Goal: Information Seeking & Learning: Understand process/instructions

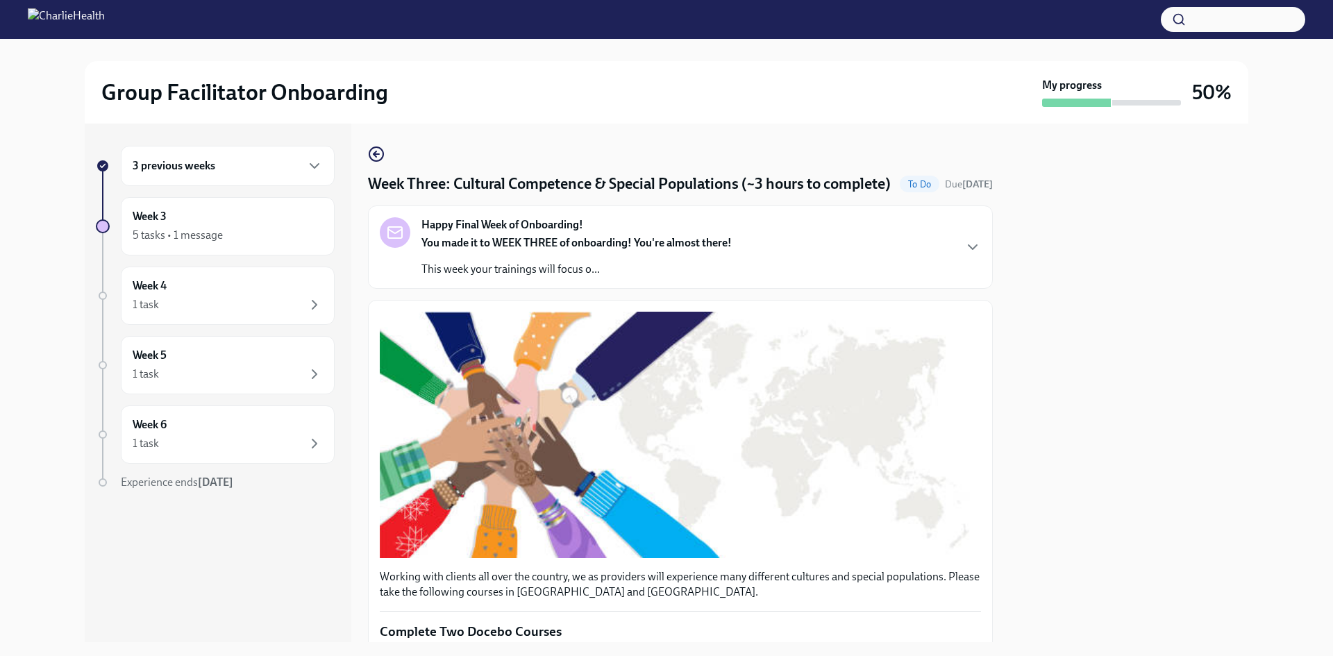
scroll to position [555, 0]
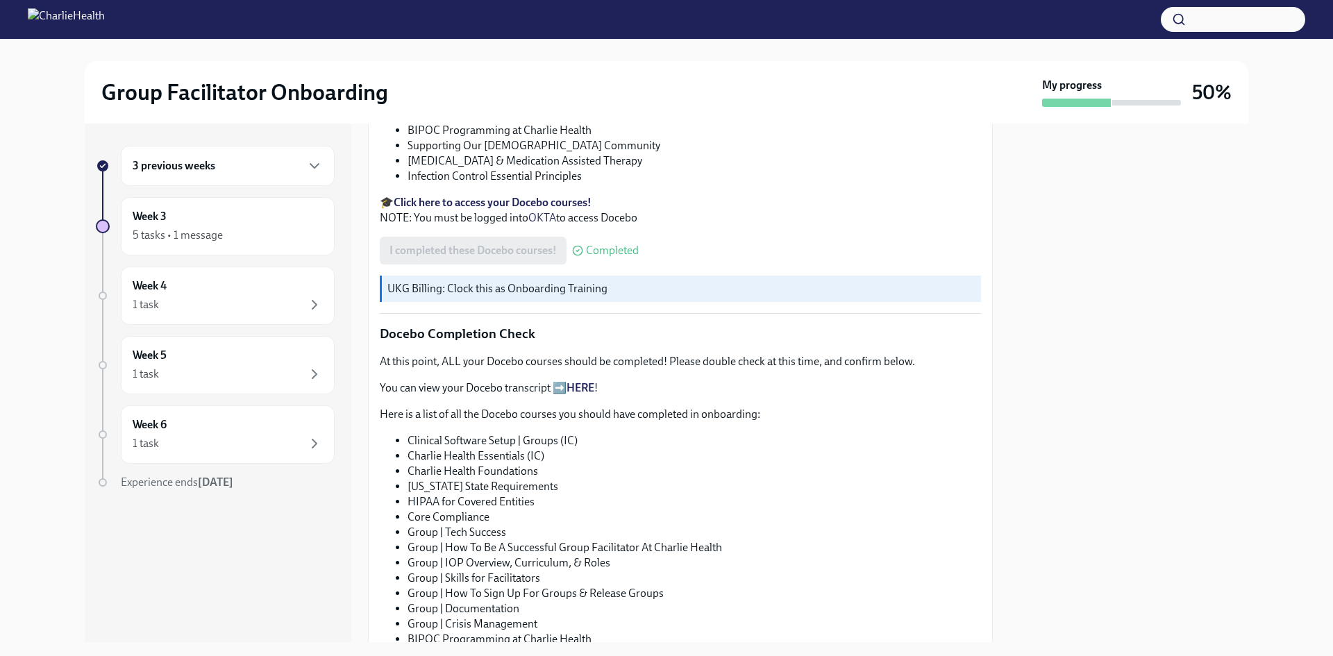
click at [574, 394] on link "HERE" at bounding box center [580, 387] width 28 height 13
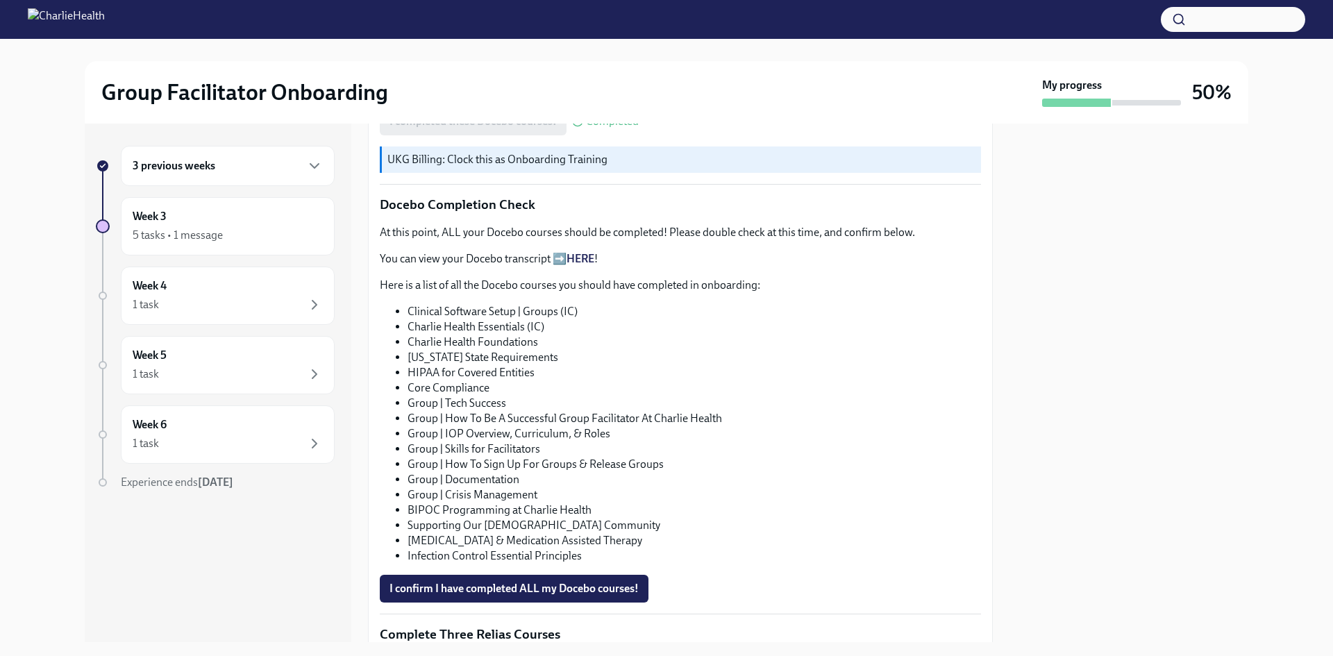
scroll to position [694, 0]
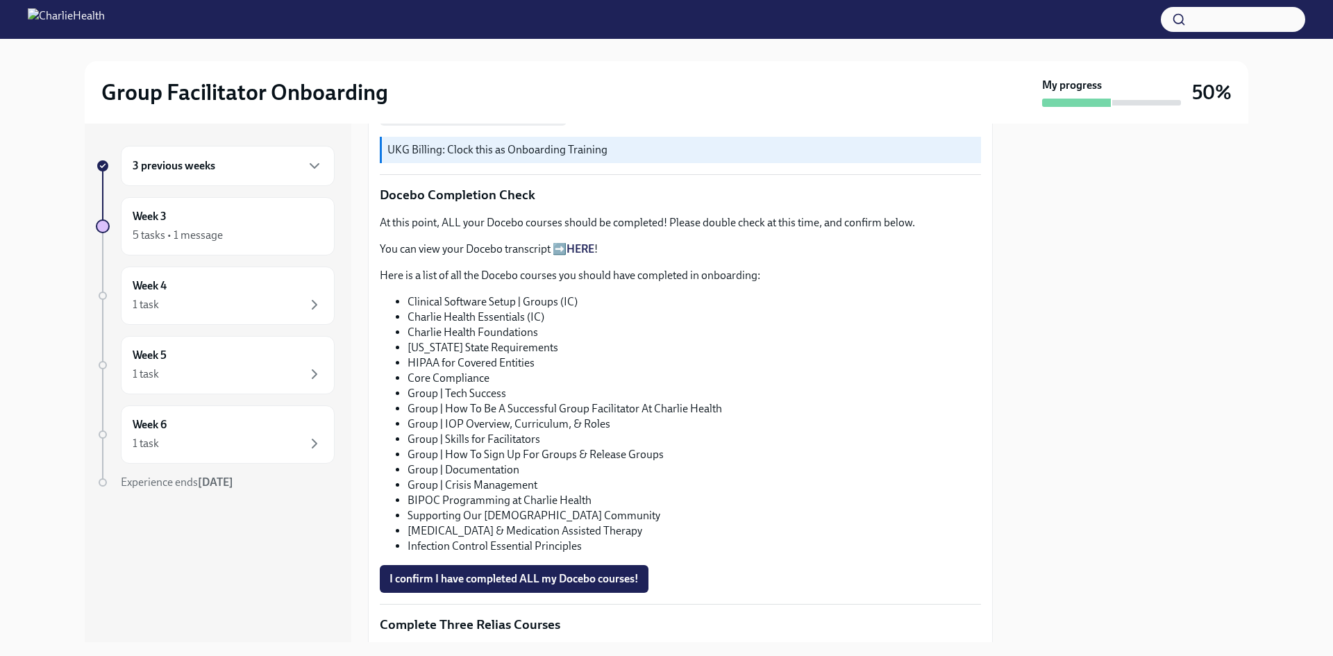
click at [576, 255] on link "HERE" at bounding box center [580, 248] width 28 height 13
click at [555, 593] on button "I confirm I have completed ALL my Docebo courses!" at bounding box center [514, 579] width 269 height 28
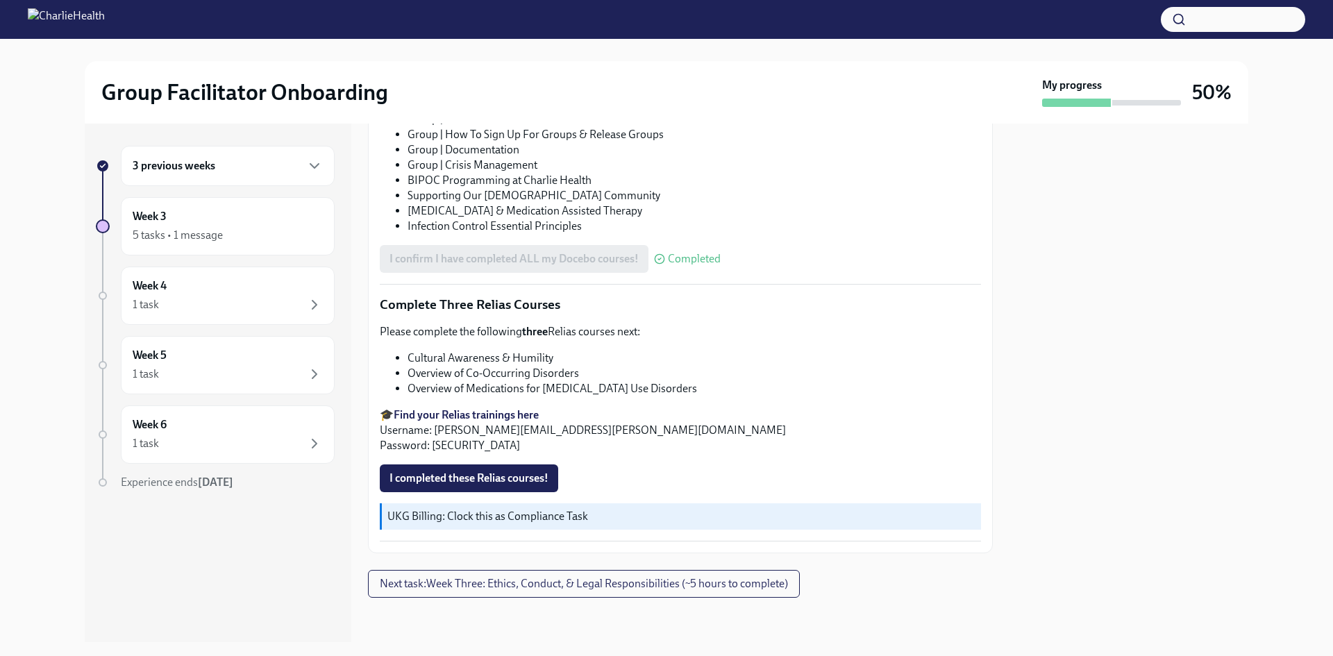
scroll to position [1031, 0]
click at [665, 365] on li "Cultural Awareness & Humility" at bounding box center [693, 357] width 573 height 15
click at [745, 389] on li "Overview of Medications for [MEDICAL_DATA] Use Disorders" at bounding box center [693, 388] width 573 height 15
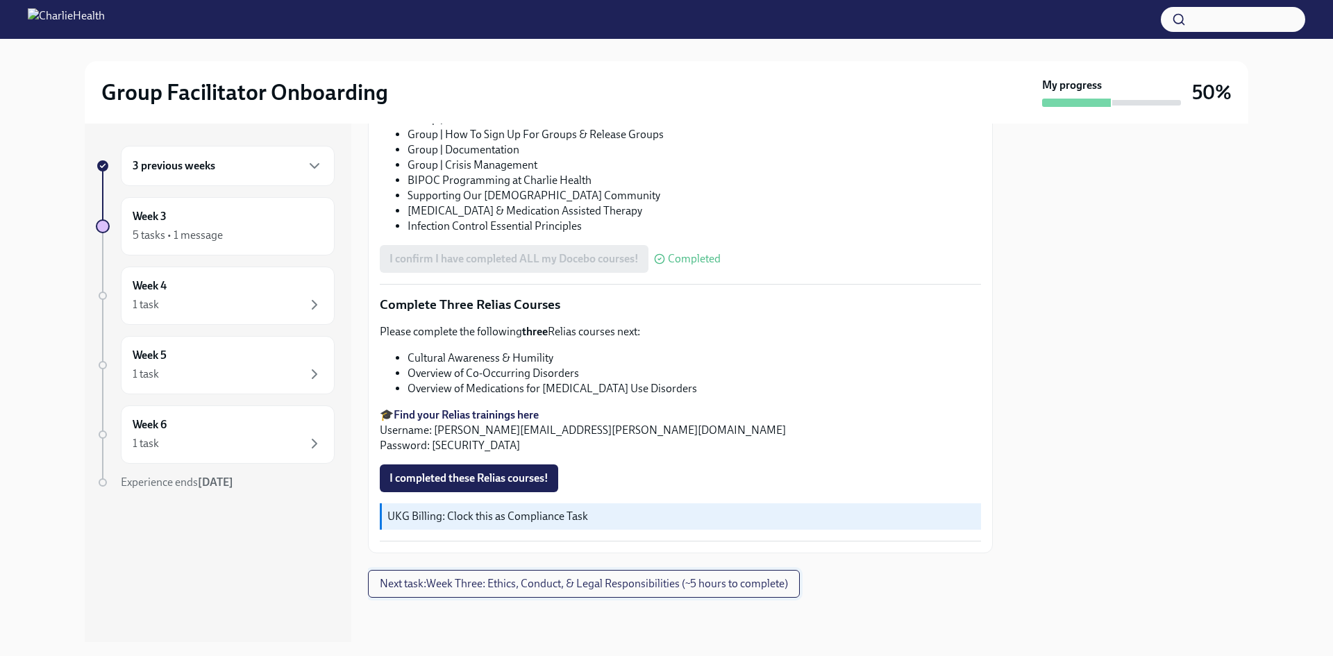
click at [743, 571] on button "Next task : Week Three: Ethics, Conduct, & Legal Responsibilities (~5 hours to …" at bounding box center [584, 584] width 432 height 28
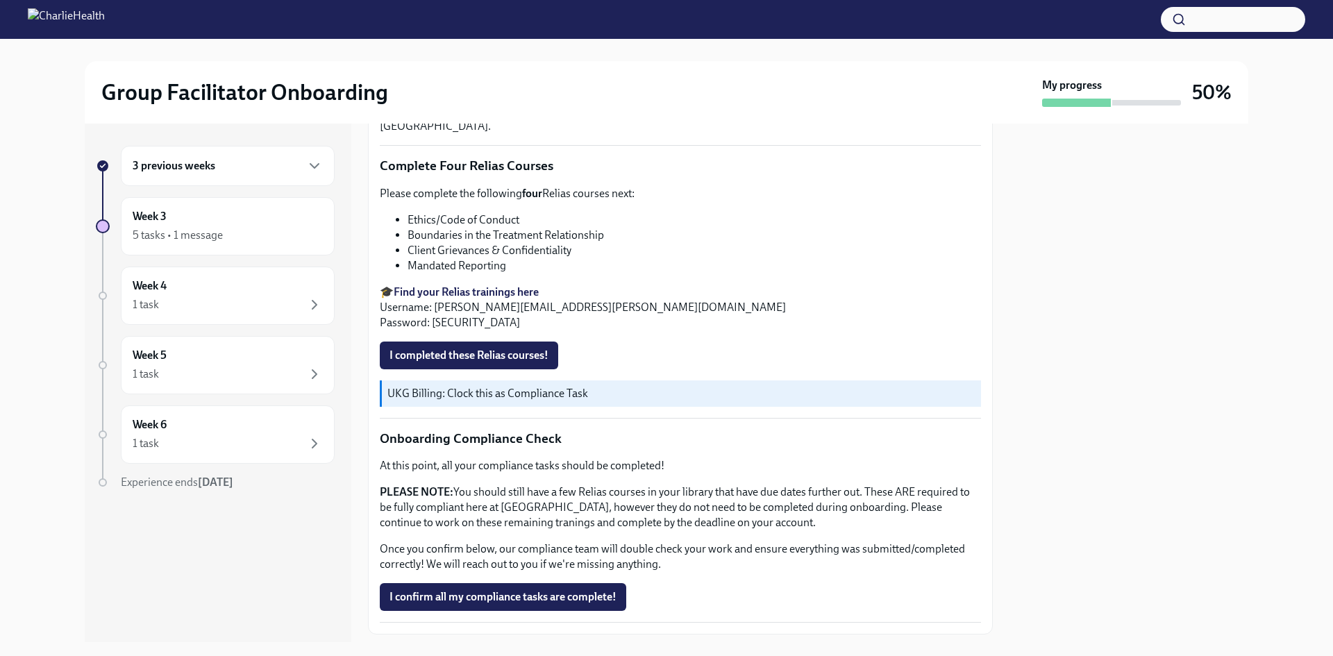
scroll to position [739, 0]
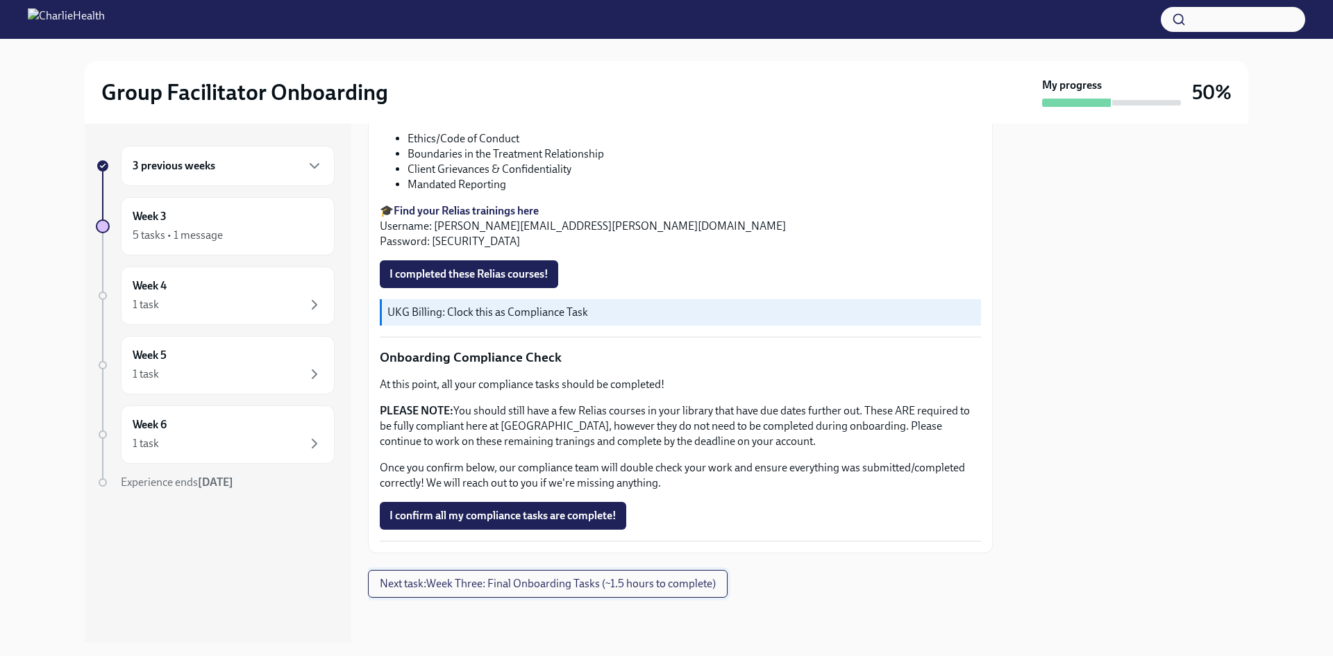
click at [687, 577] on span "Next task : Week Three: Final Onboarding Tasks (~1.5 hours to complete)" at bounding box center [548, 584] width 336 height 14
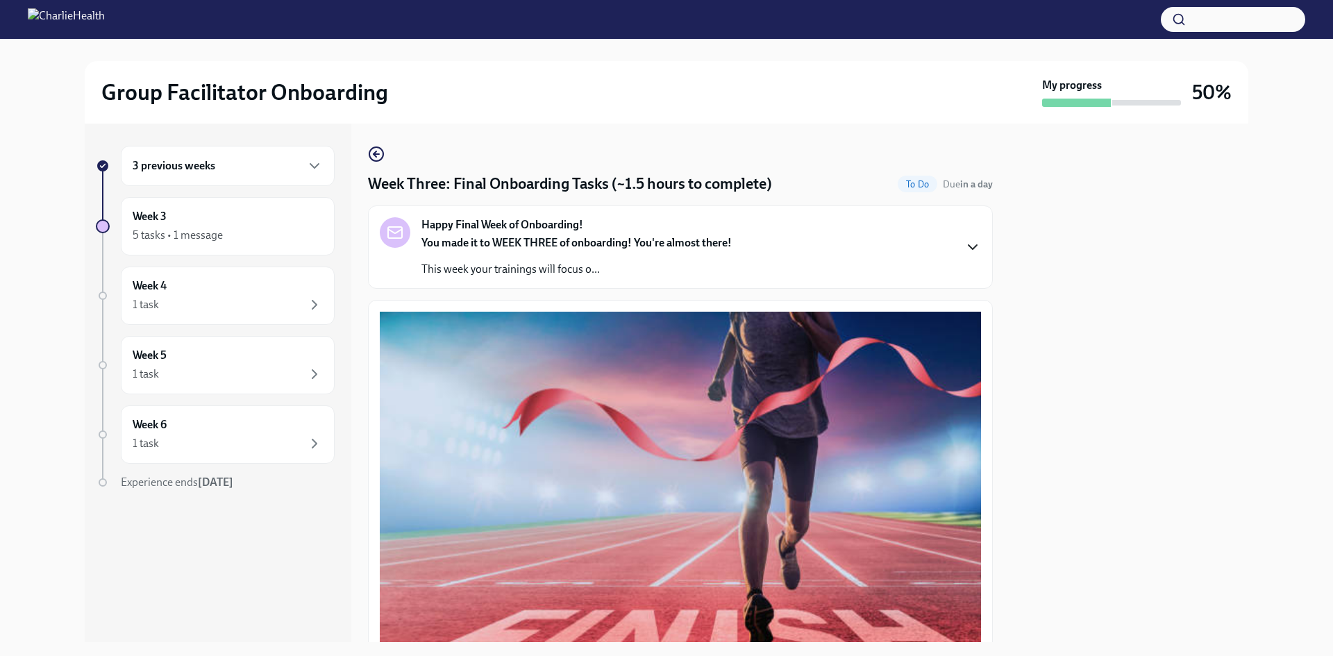
click at [964, 251] on icon "button" at bounding box center [972, 247] width 17 height 17
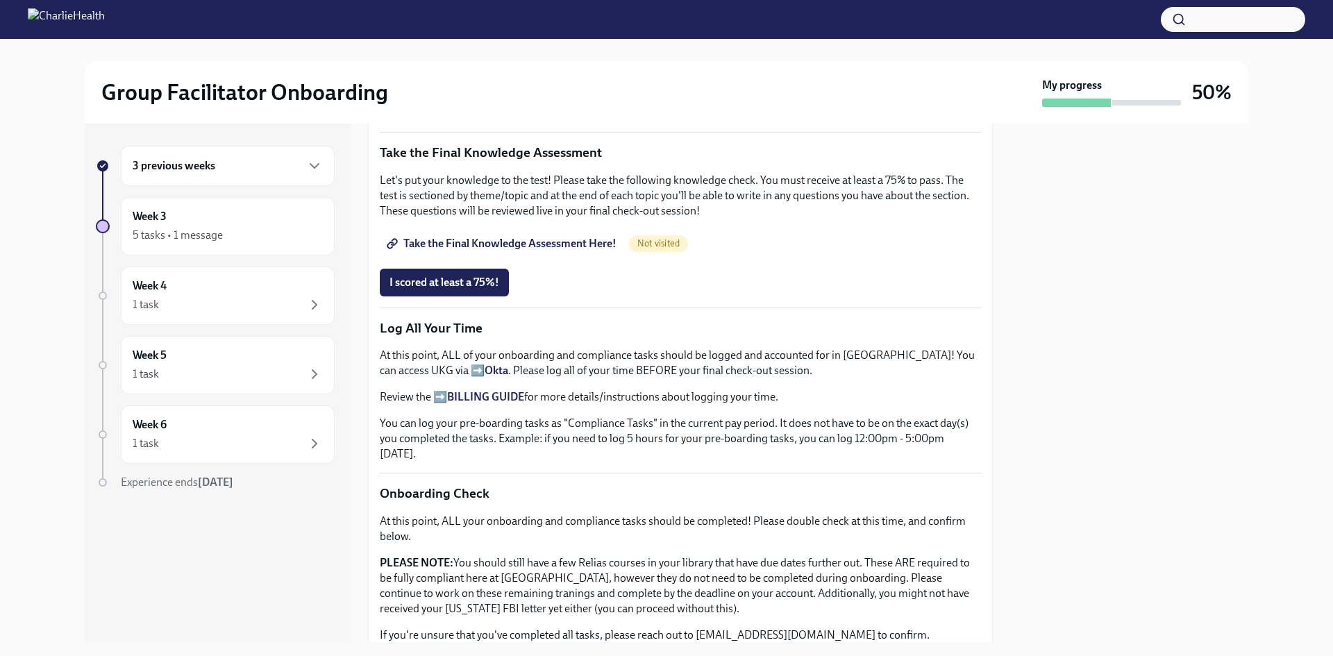
scroll to position [1180, 0]
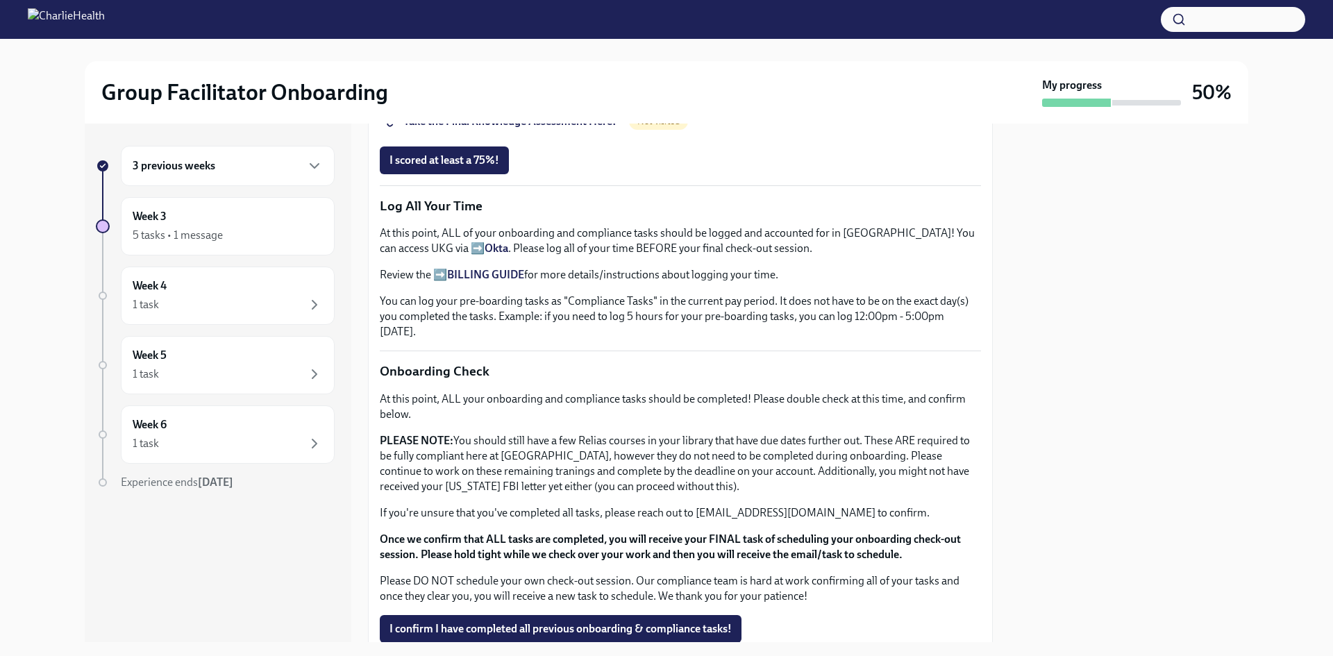
drag, startPoint x: 727, startPoint y: 264, endPoint x: 716, endPoint y: 210, distance: 54.4
click at [716, 210] on div "You have successfully made it to your final onboarding tasks! If you have not c…" at bounding box center [680, 18] width 601 height 1272
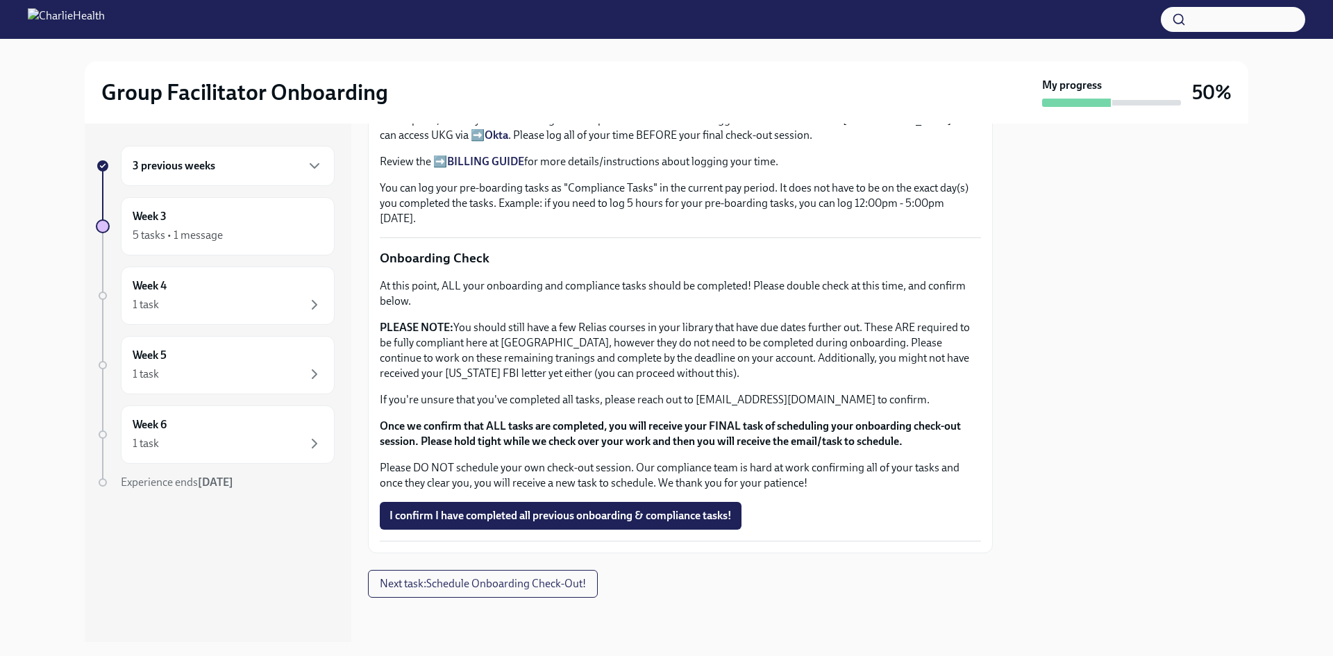
scroll to position [1388, 0]
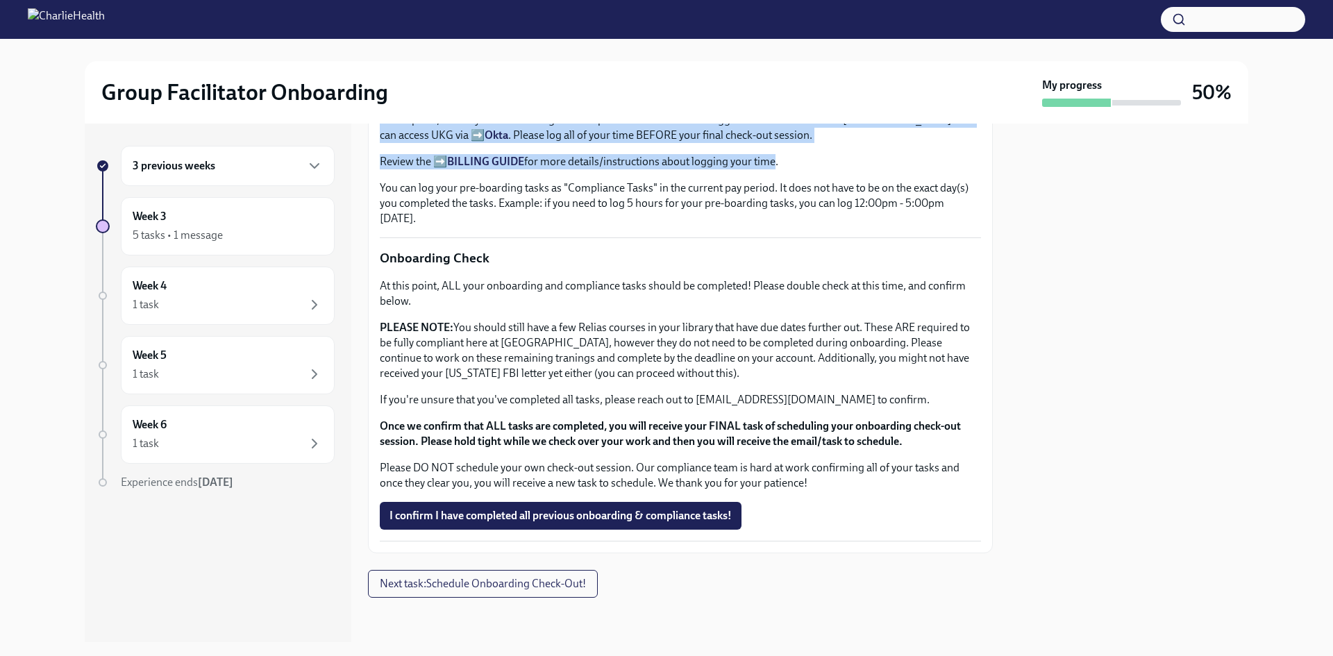
drag, startPoint x: 629, startPoint y: 296, endPoint x: 776, endPoint y: 345, distance: 155.2
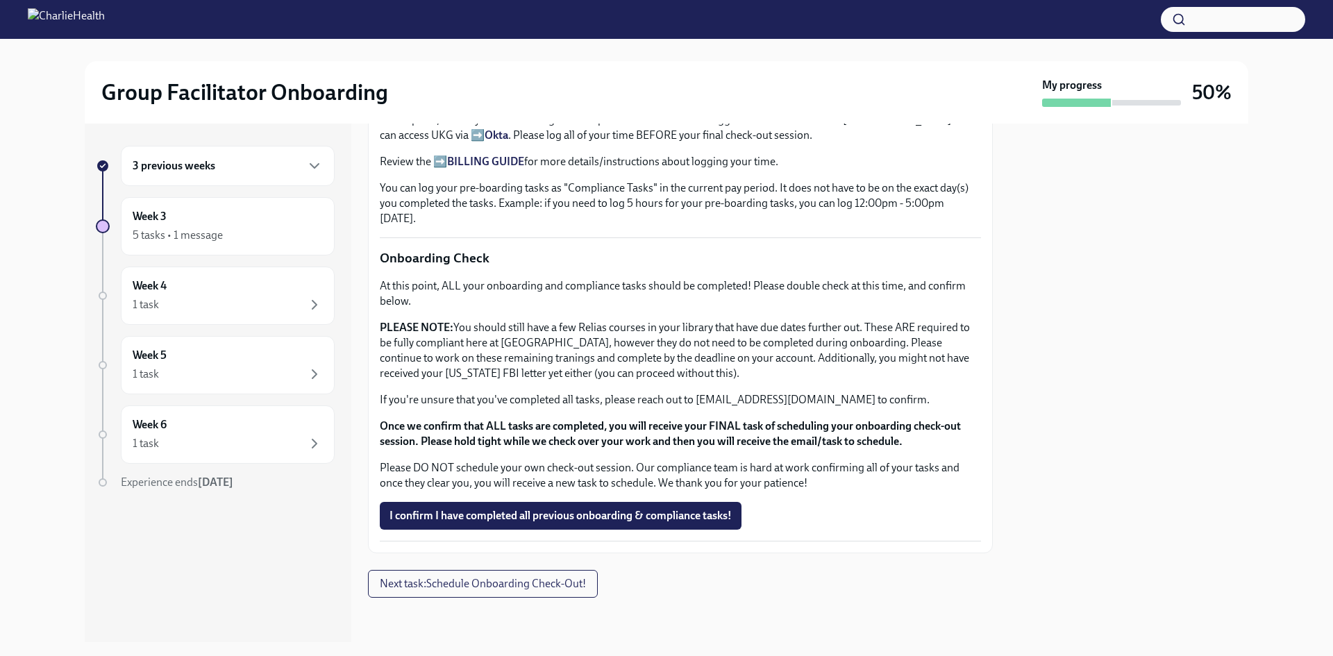
click at [831, 226] on div "At this point, ALL of your onboarding and compliance tasks should be logged and…" at bounding box center [680, 169] width 601 height 114
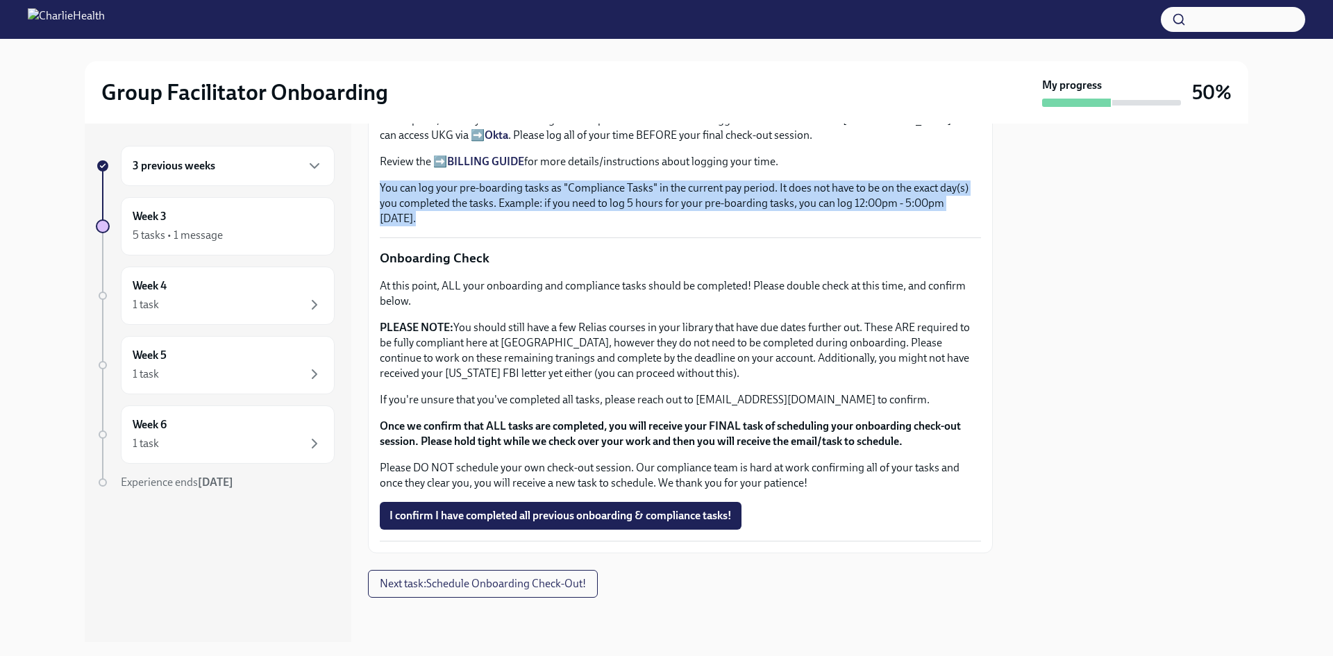
click at [831, 226] on div "At this point, ALL of your onboarding and compliance tasks should be logged and…" at bounding box center [680, 169] width 601 height 114
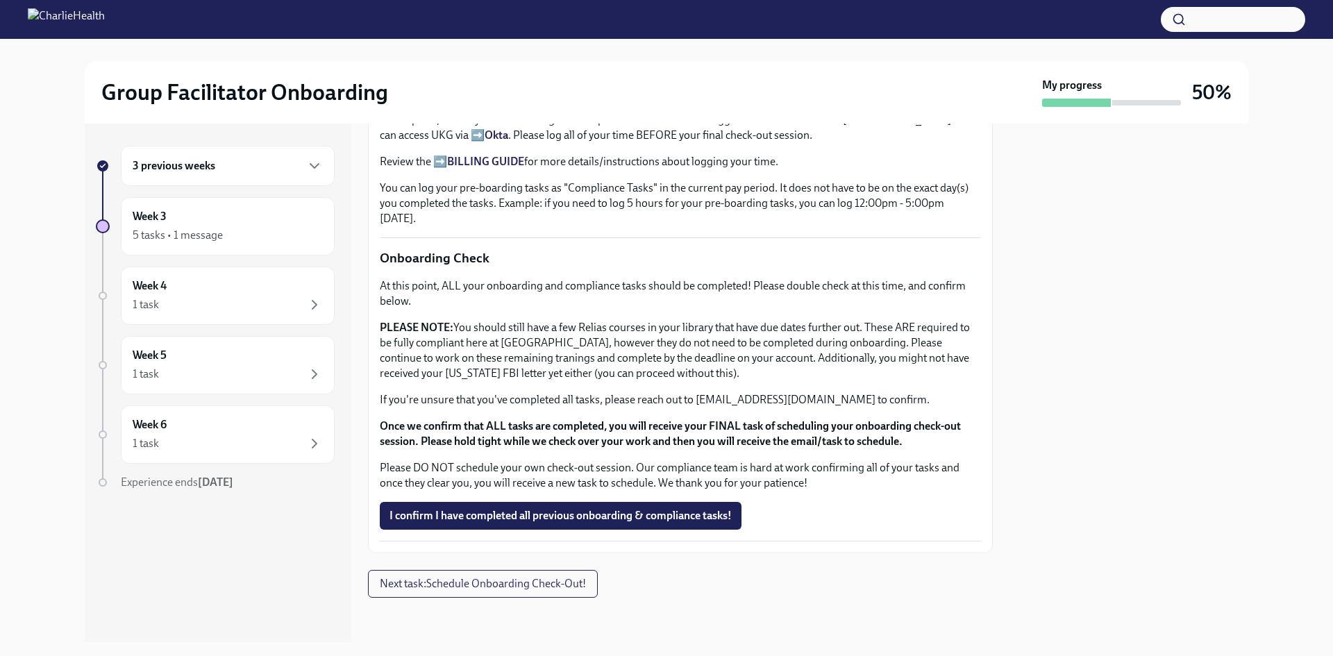
click at [793, 309] on p "At this point, ALL your onboarding and compliance tasks should be completed! Pl…" at bounding box center [680, 293] width 601 height 31
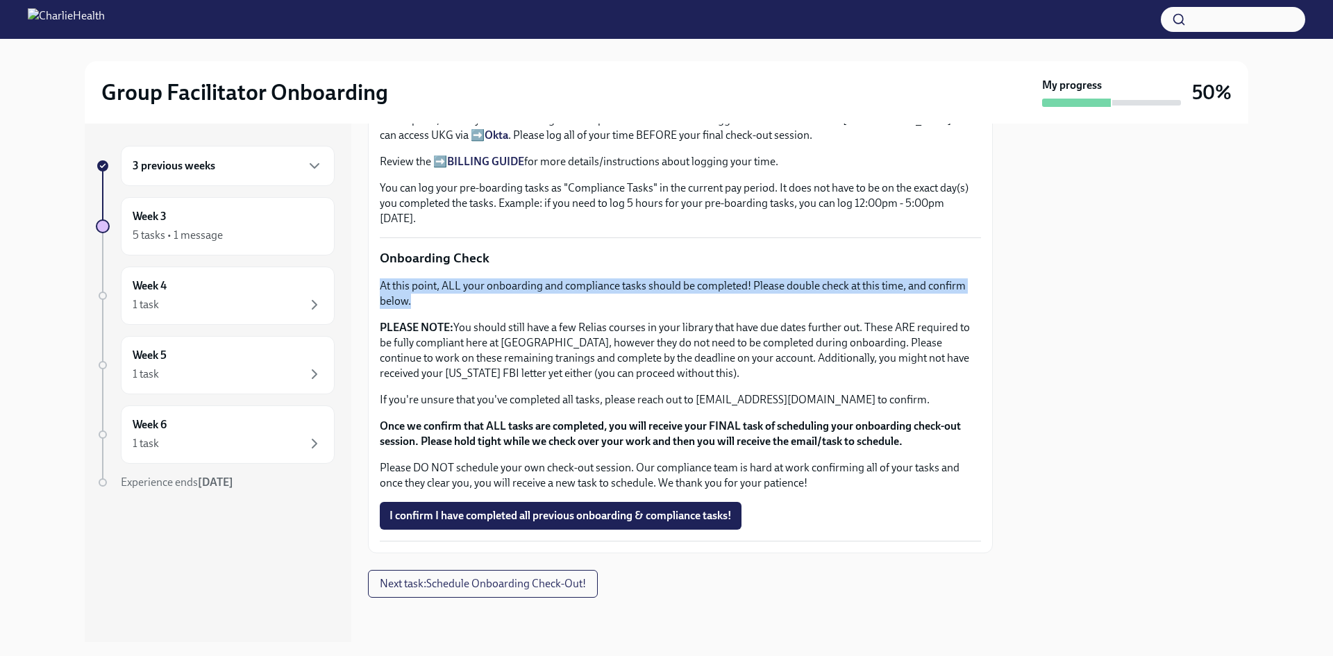
click at [793, 309] on p "At this point, ALL your onboarding and compliance tasks should be completed! Pl…" at bounding box center [680, 293] width 601 height 31
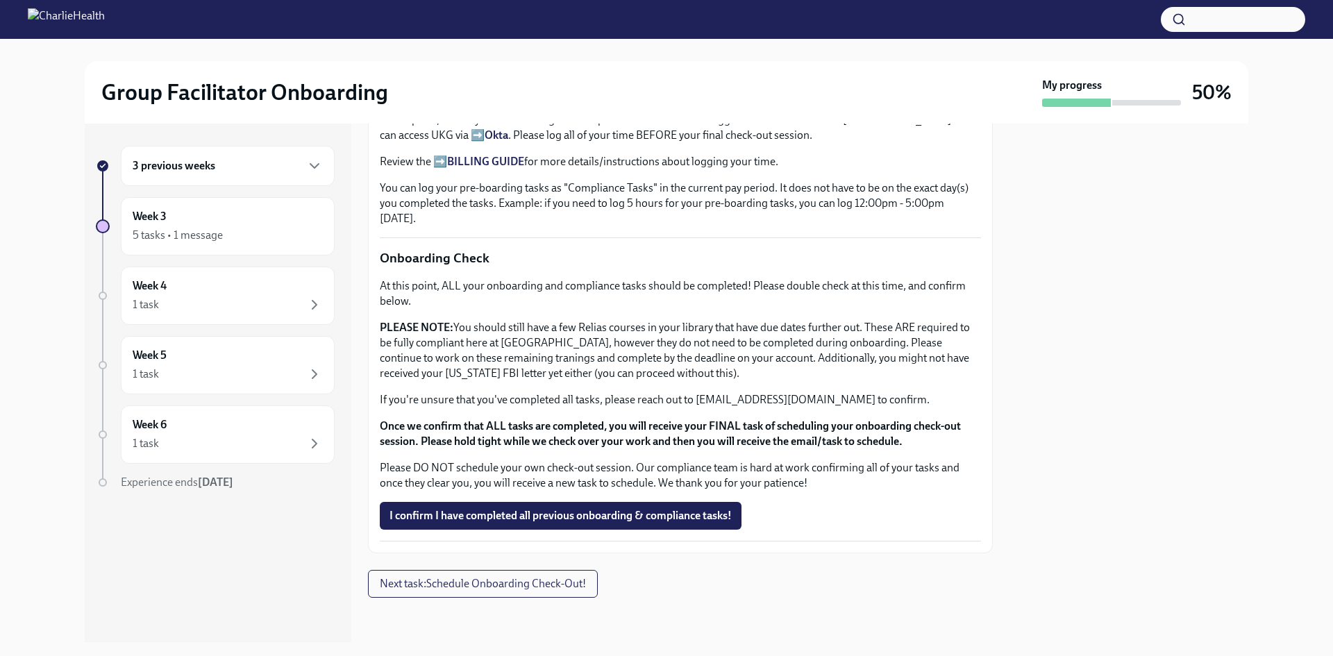
click at [812, 381] on p "PLEASE NOTE: You should still have a few Relias courses in your library that ha…" at bounding box center [680, 350] width 601 height 61
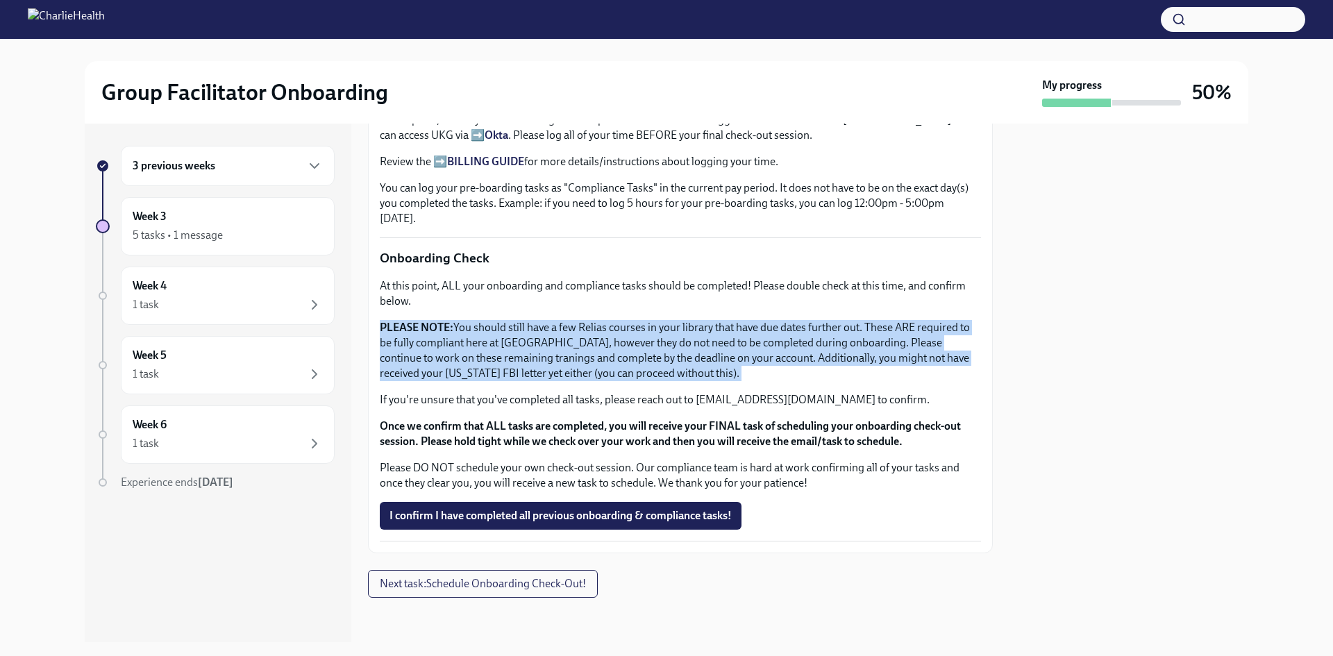
click at [812, 381] on p "PLEASE NOTE: You should still have a few Relias courses in your library that ha…" at bounding box center [680, 350] width 601 height 61
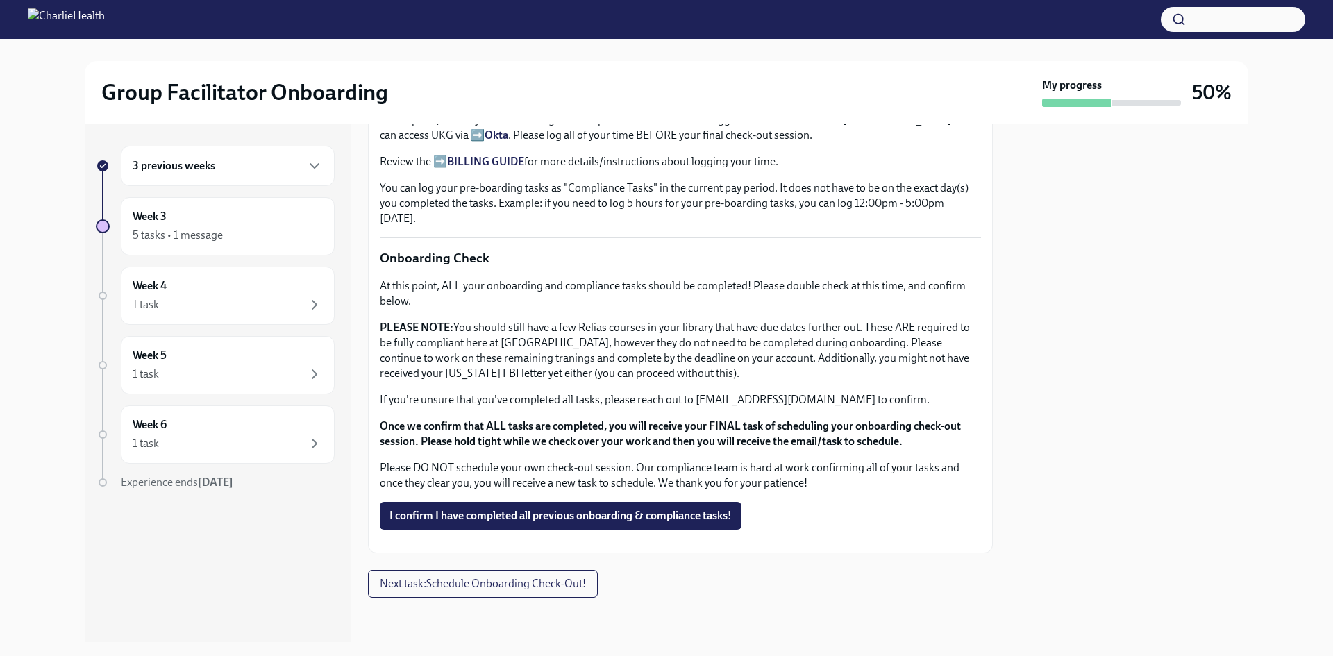
click at [904, 484] on p "Please DO NOT schedule your own check-out session. Our compliance team is hard …" at bounding box center [680, 475] width 601 height 31
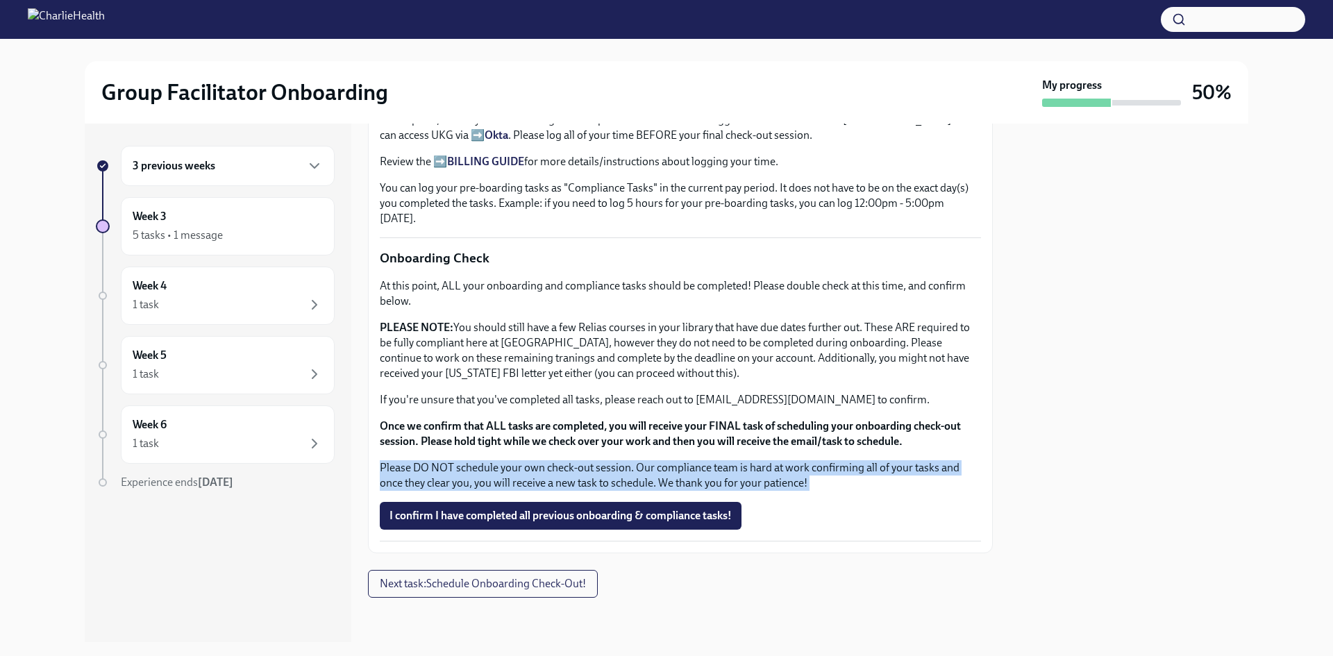
click at [904, 484] on p "Please DO NOT schedule your own check-out session. Our compliance team is hard …" at bounding box center [680, 475] width 601 height 31
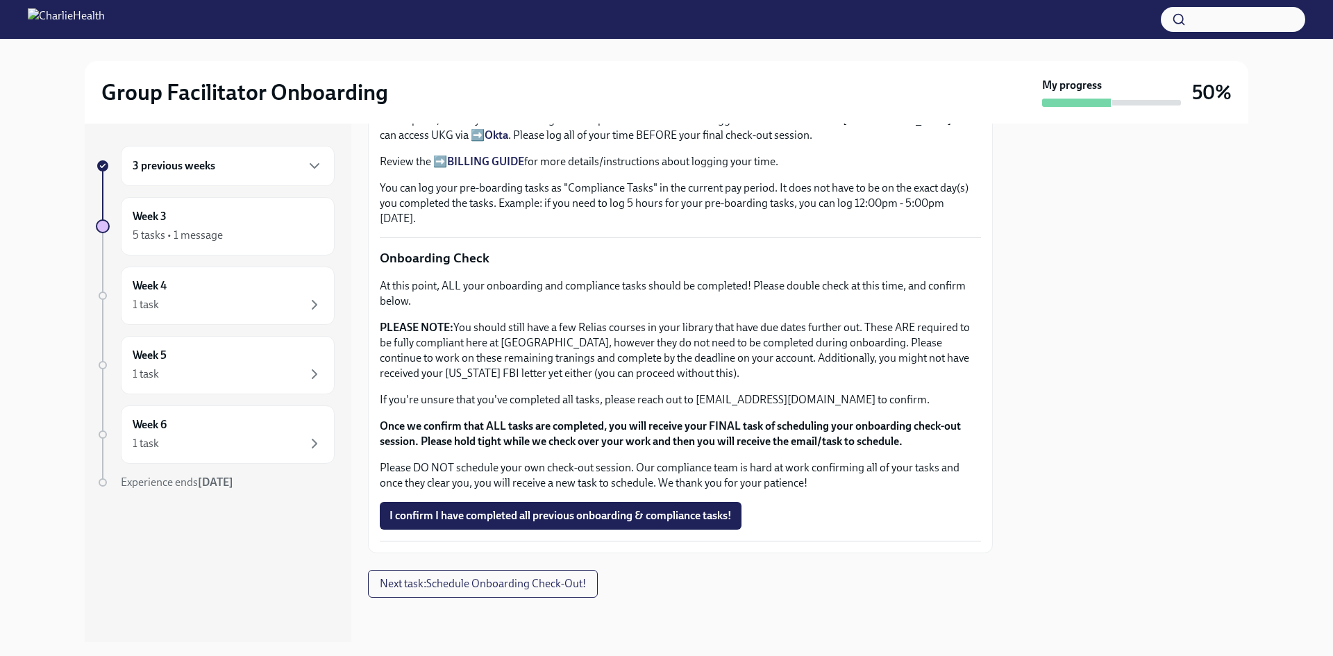
click at [1066, 480] on div at bounding box center [1128, 383] width 239 height 518
click at [461, 580] on span "Next task : Schedule Onboarding Check-Out!" at bounding box center [483, 584] width 206 height 14
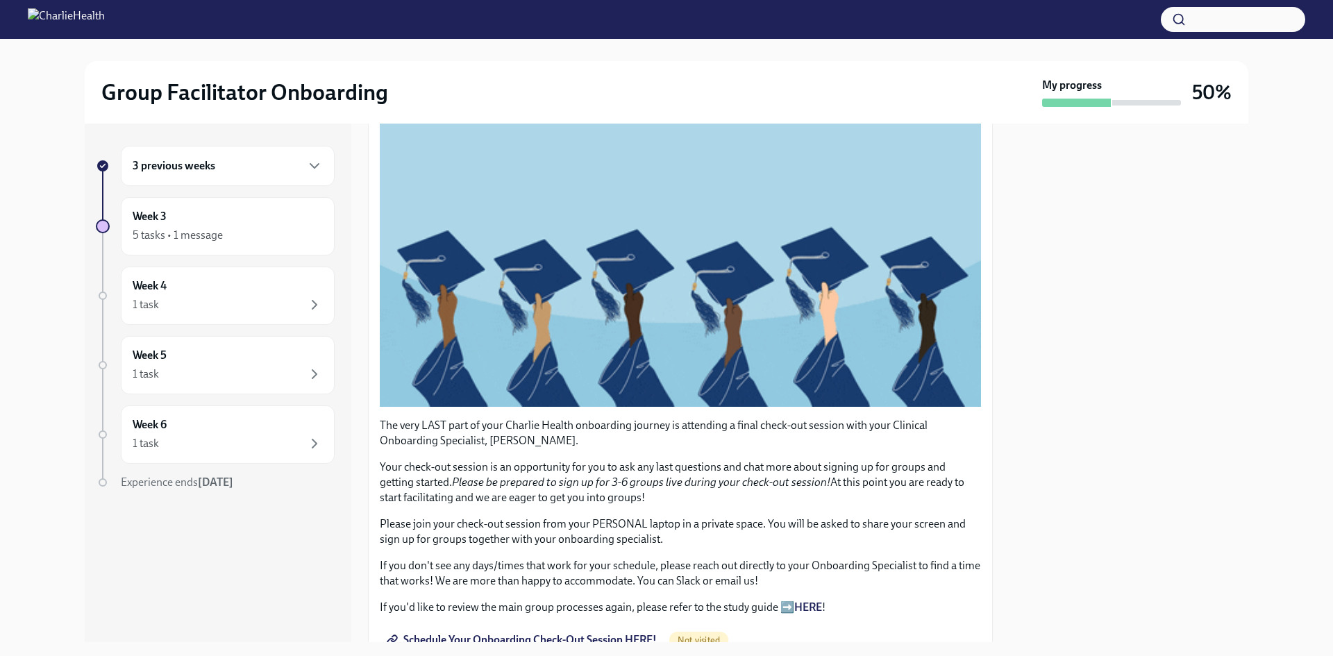
scroll to position [267, 0]
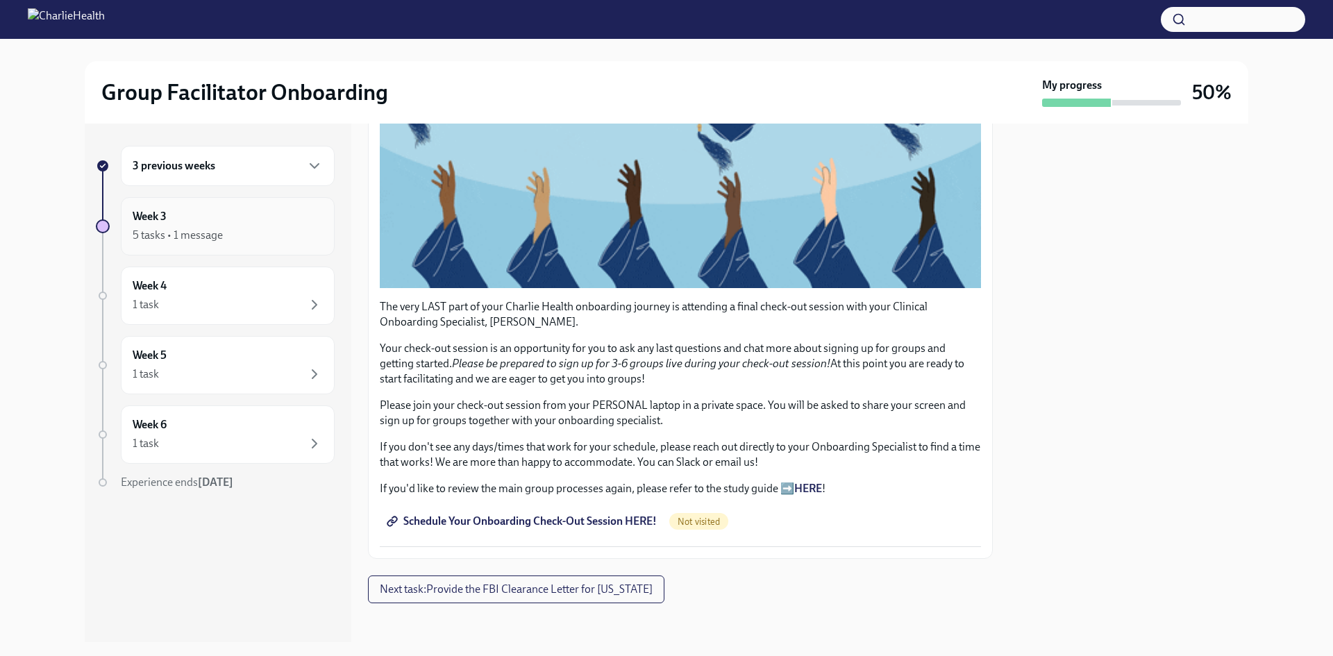
click at [217, 235] on div "5 tasks • 1 message" at bounding box center [178, 235] width 90 height 15
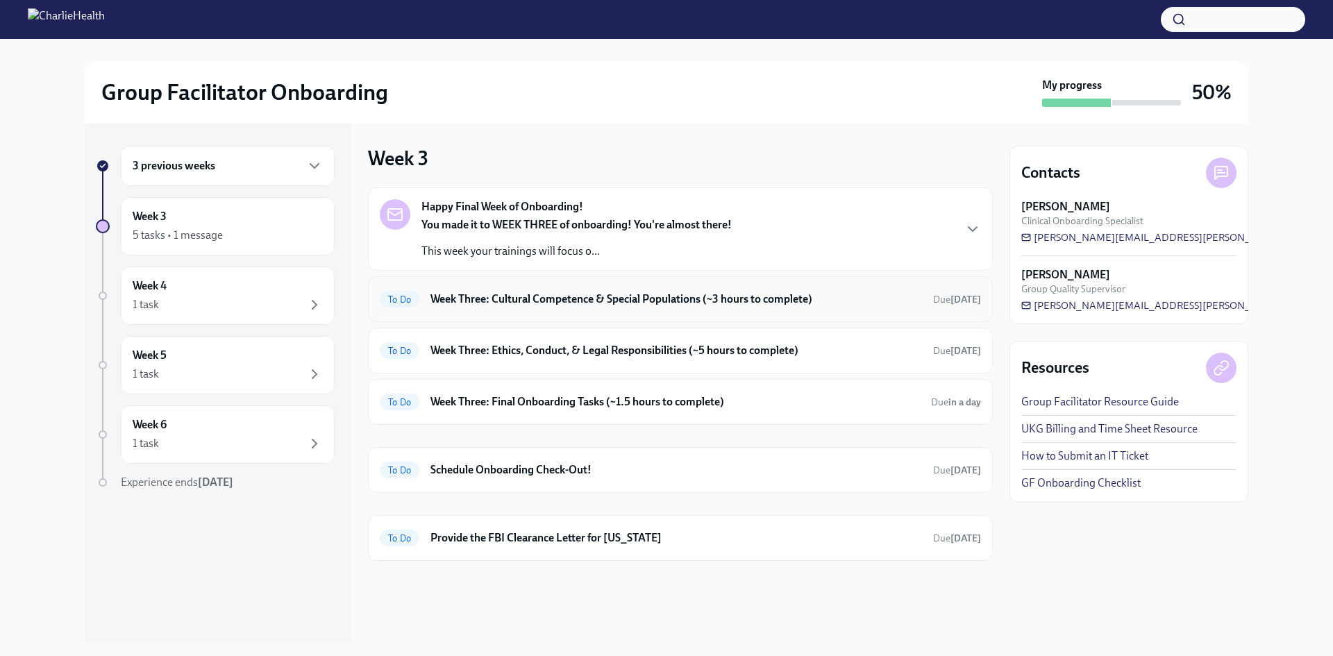
click at [795, 298] on h6 "Week Three: Cultural Competence & Special Populations (~3 hours to complete)" at bounding box center [675, 298] width 491 height 15
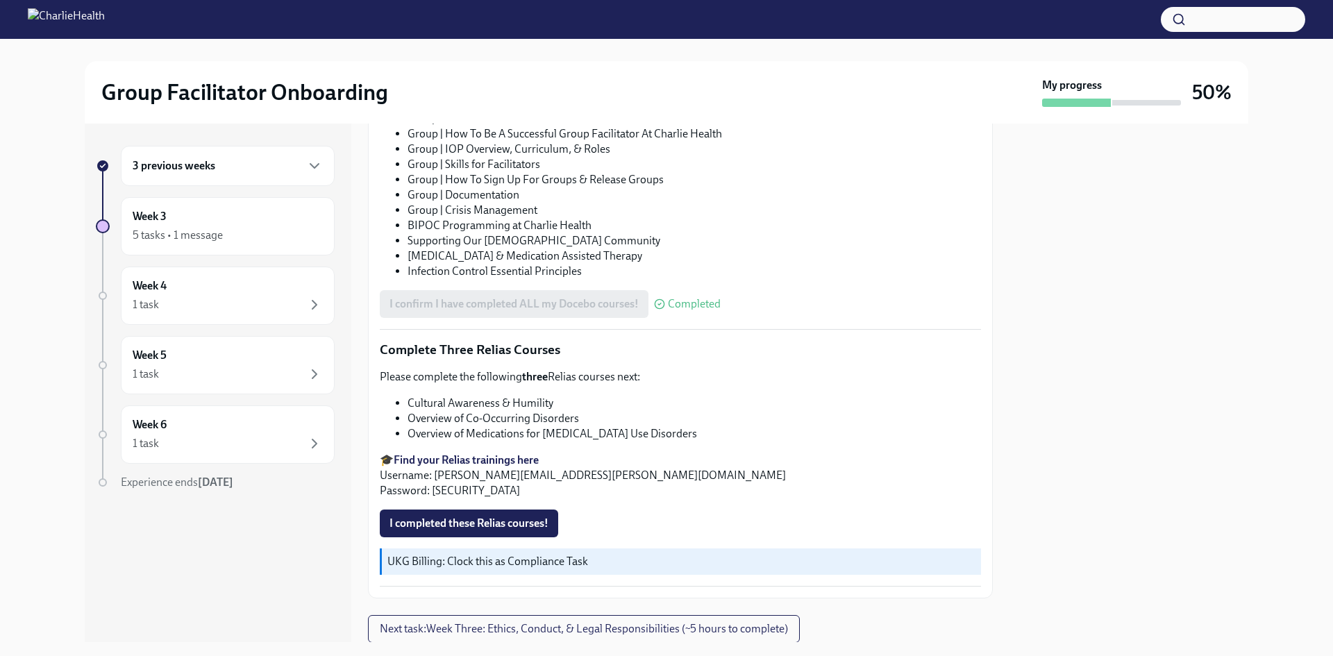
scroll to position [1031, 0]
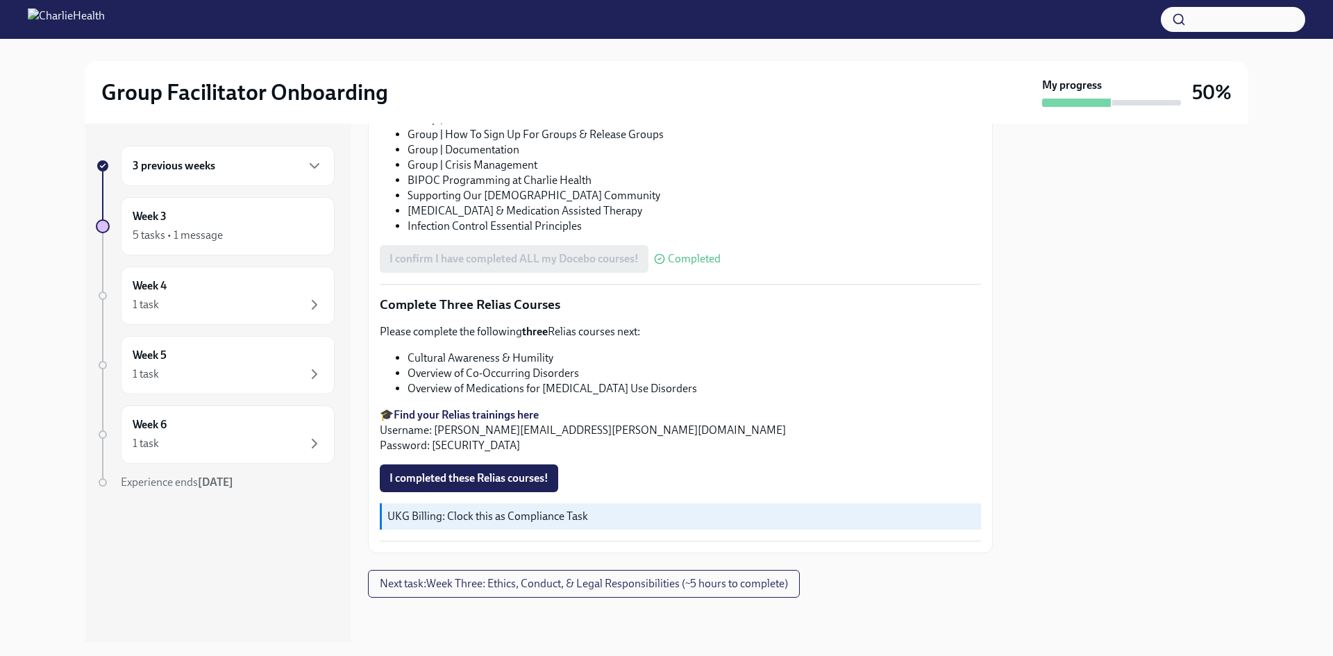
click at [524, 411] on strong "Find your Relias trainings here" at bounding box center [466, 414] width 145 height 13
click at [724, 582] on span "Next task : Week Three: Ethics, Conduct, & Legal Responsibilities (~5 hours to …" at bounding box center [584, 584] width 408 height 14
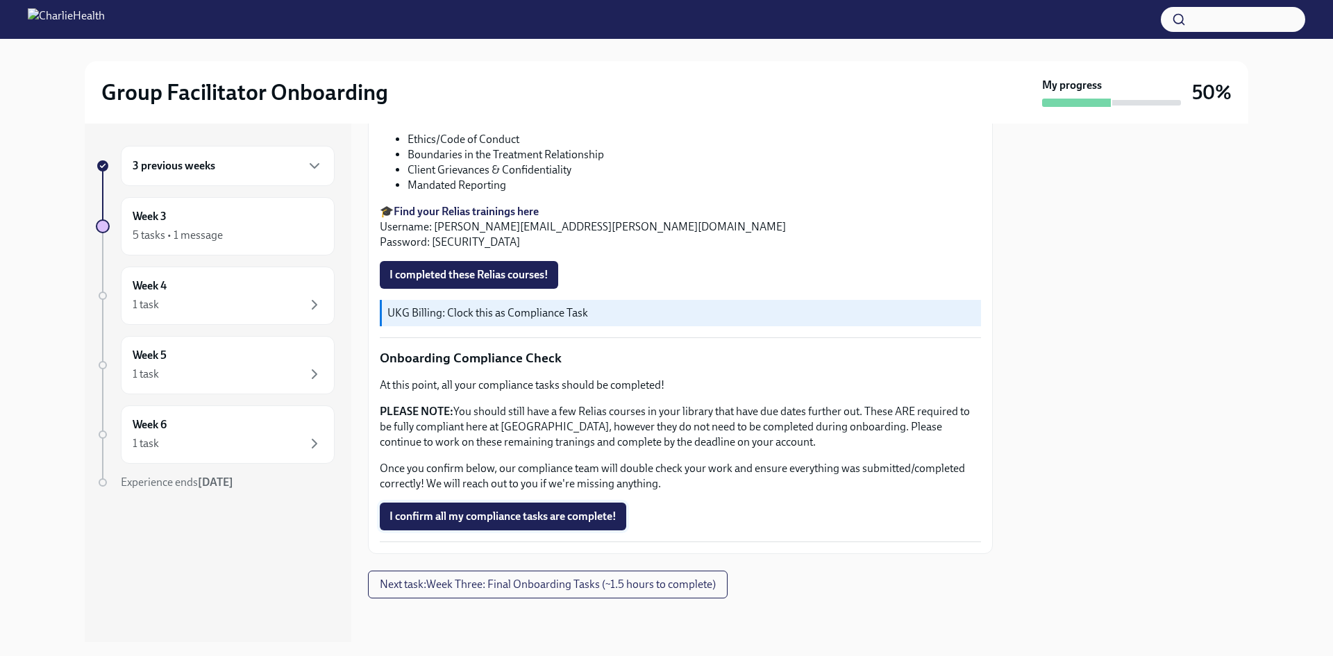
scroll to position [739, 0]
click at [614, 581] on span "Next task : Week Three: Final Onboarding Tasks (~1.5 hours to complete)" at bounding box center [548, 584] width 336 height 14
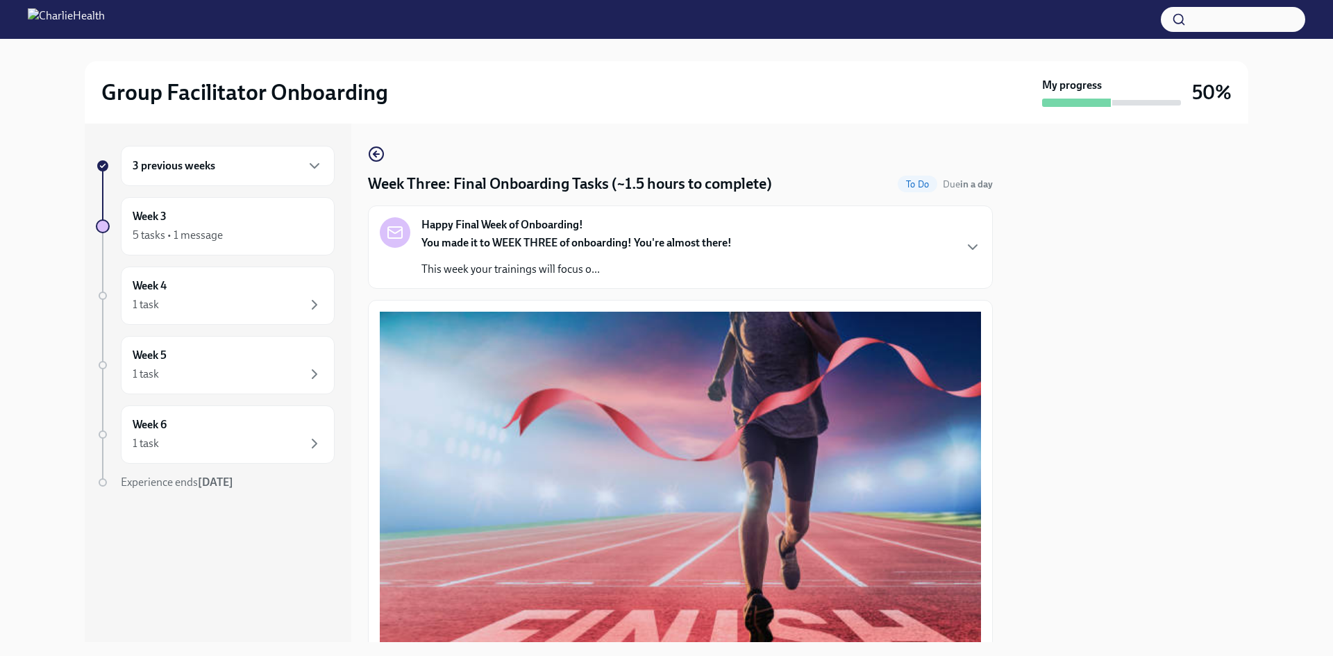
click at [936, 242] on div "Happy Final Week of Onboarding! You made it to WEEK THREE of onboarding! You're…" at bounding box center [680, 247] width 601 height 60
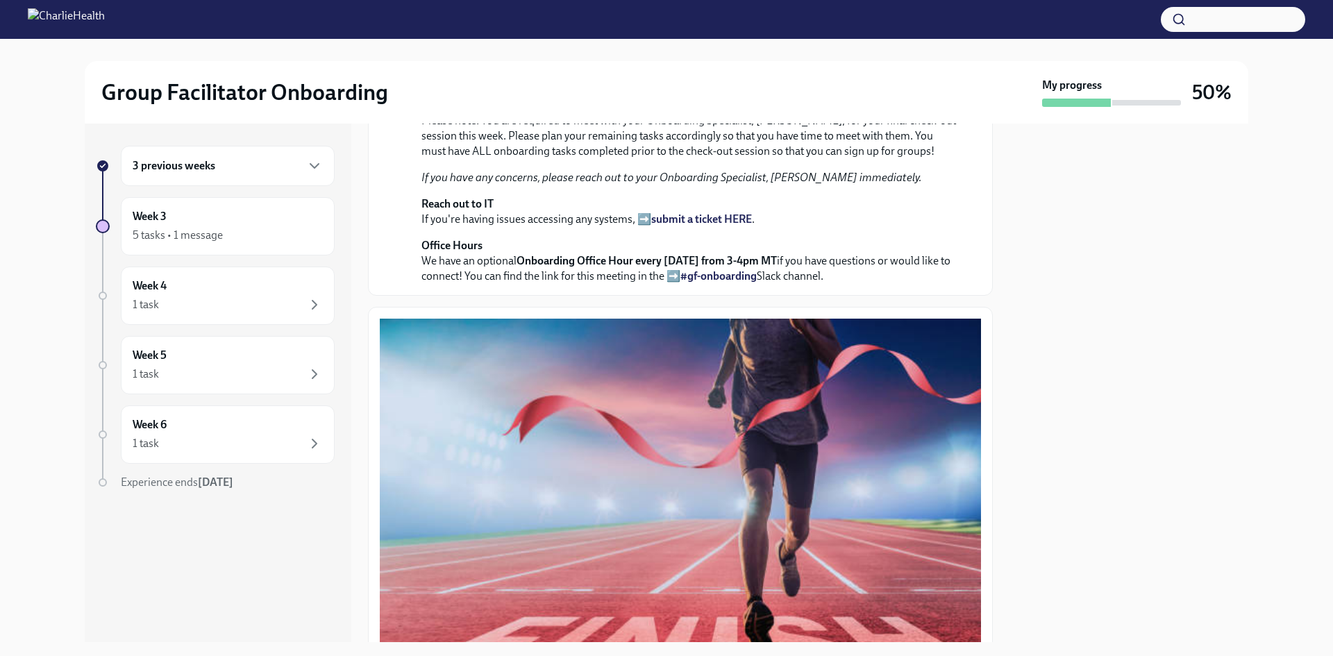
scroll to position [486, 0]
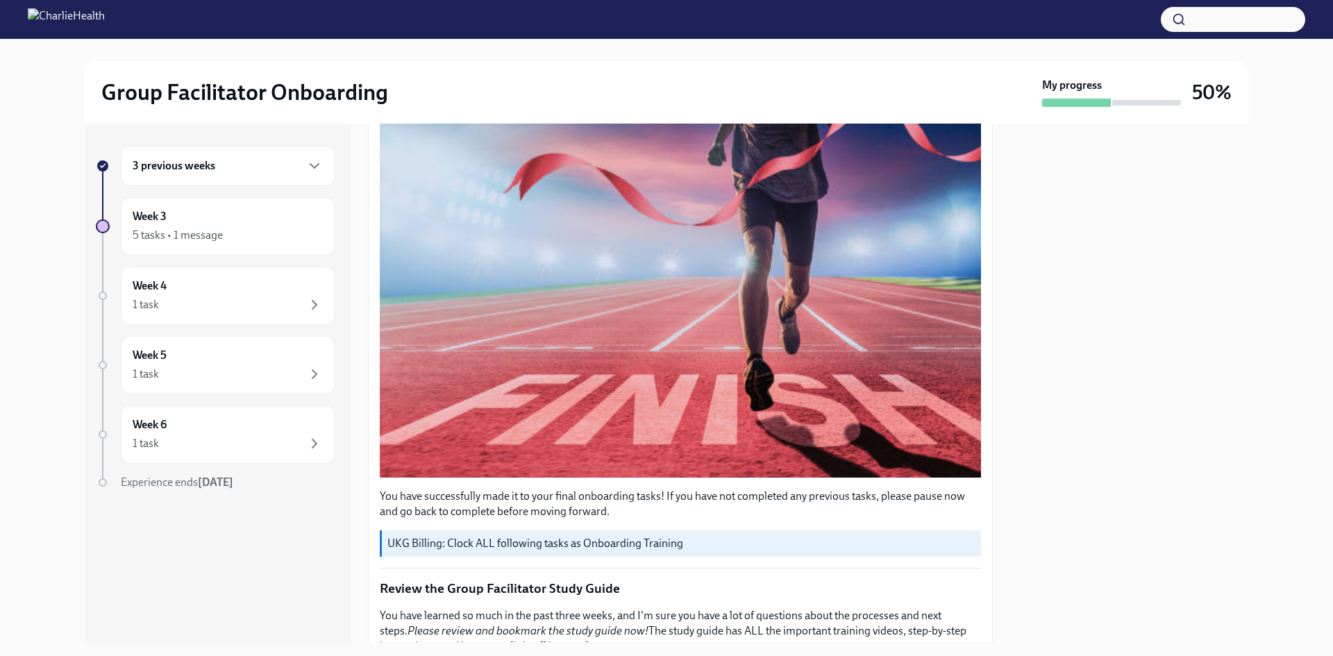
drag, startPoint x: 660, startPoint y: 151, endPoint x: 694, endPoint y: 186, distance: 48.6
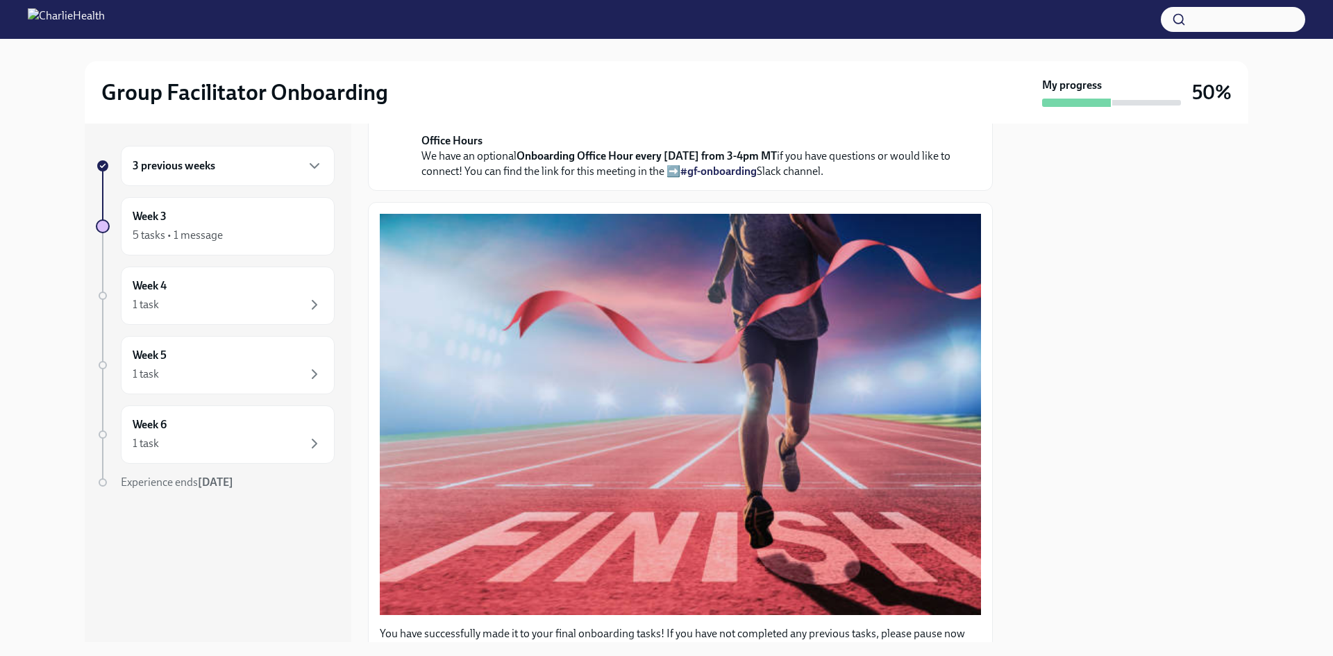
scroll to position [347, 0]
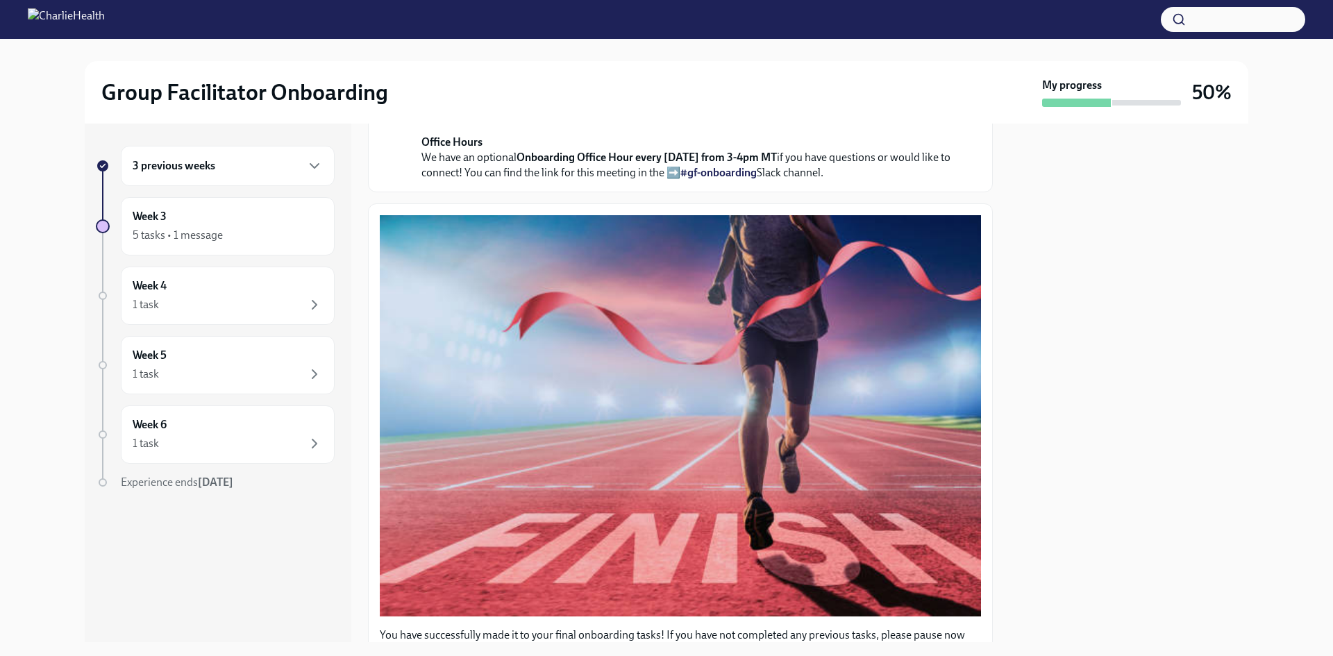
drag, startPoint x: 769, startPoint y: 238, endPoint x: 800, endPoint y: 273, distance: 46.7
click at [800, 180] on div "You made it to WEEK THREE of onboarding! You're almost there! This week your tr…" at bounding box center [689, 61] width 537 height 239
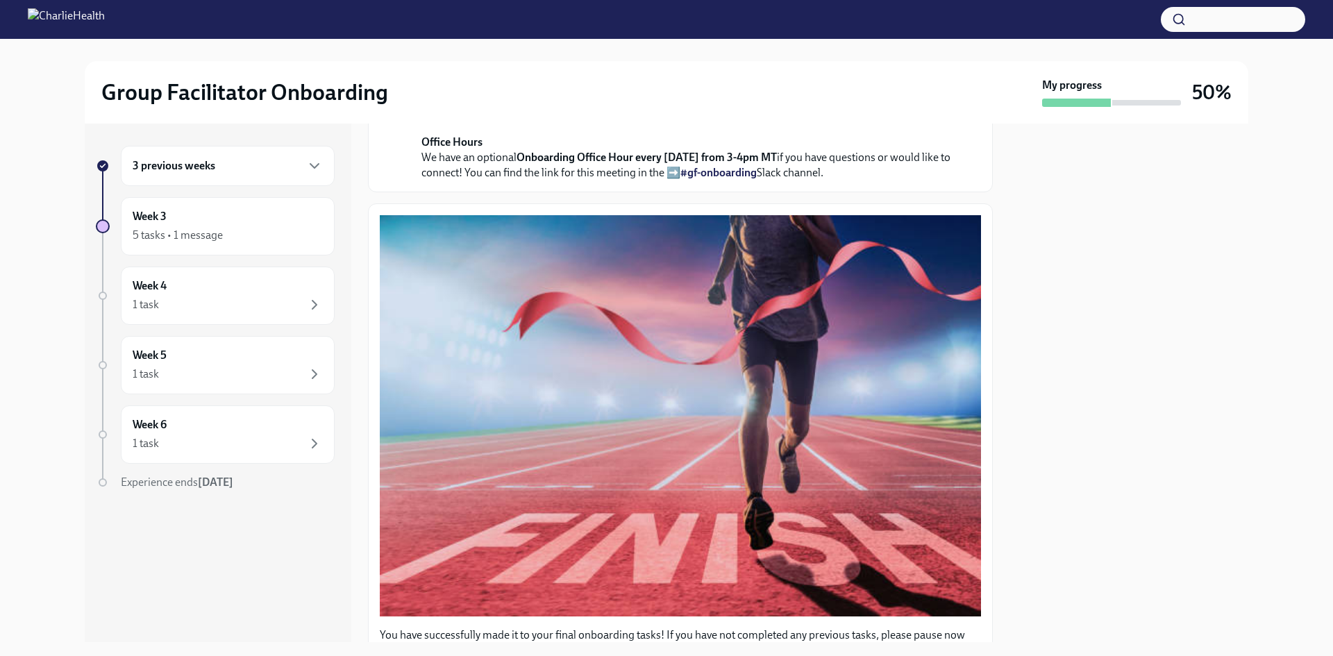
click at [829, 56] on p "Please note: You are required to meet with your Onboarding Specialist, [PERSON_…" at bounding box center [689, 33] width 537 height 46
click at [959, 180] on div "[DATE] You made it to WEEK THREE of onboarding! You're almost there! This week …" at bounding box center [680, 43] width 601 height 274
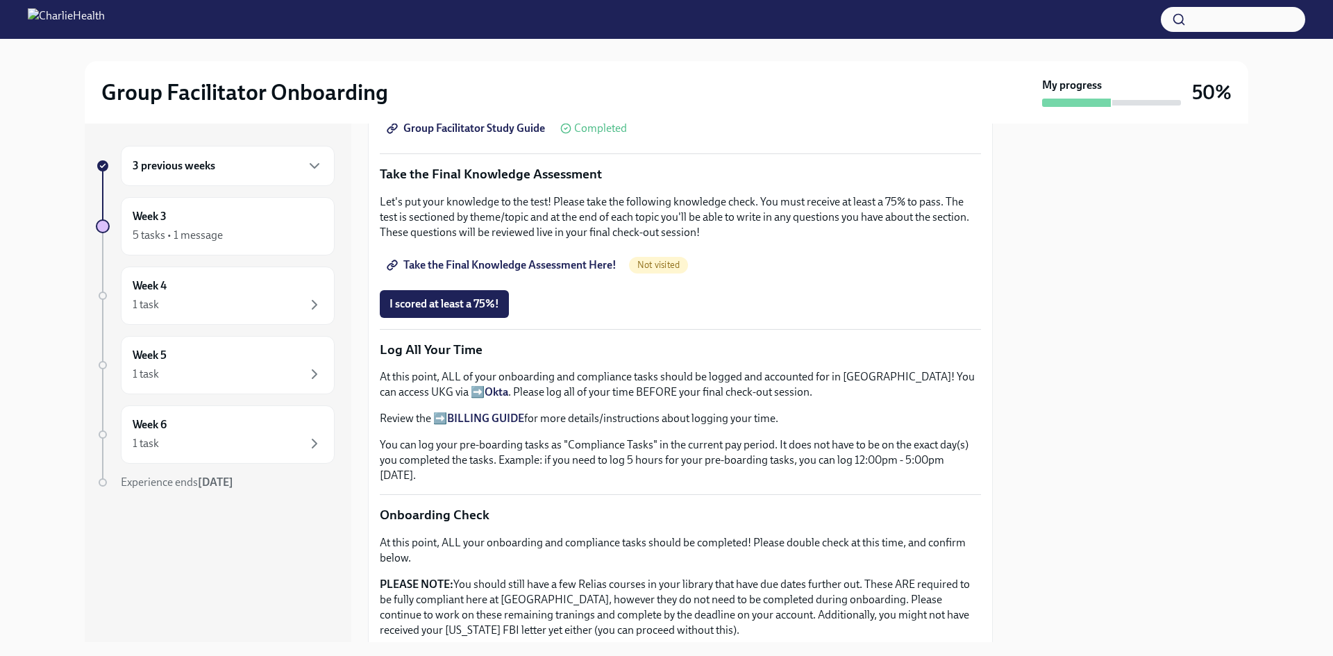
scroll to position [1041, 0]
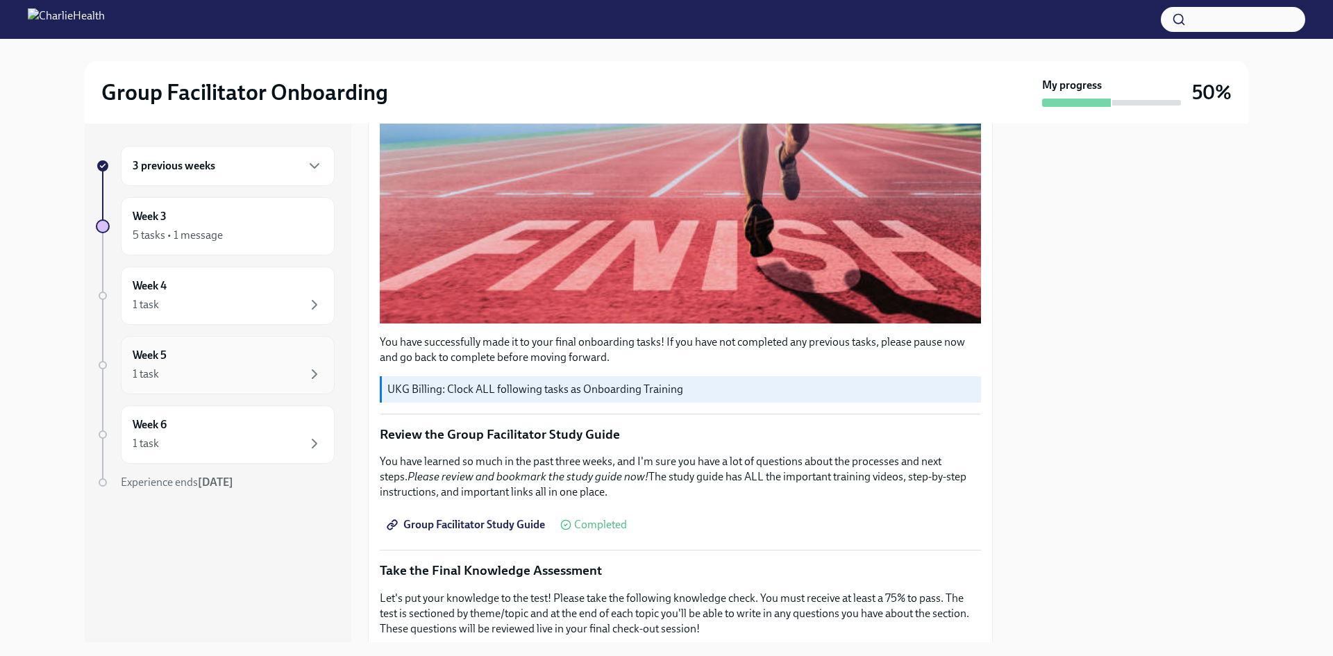
scroll to position [541, 0]
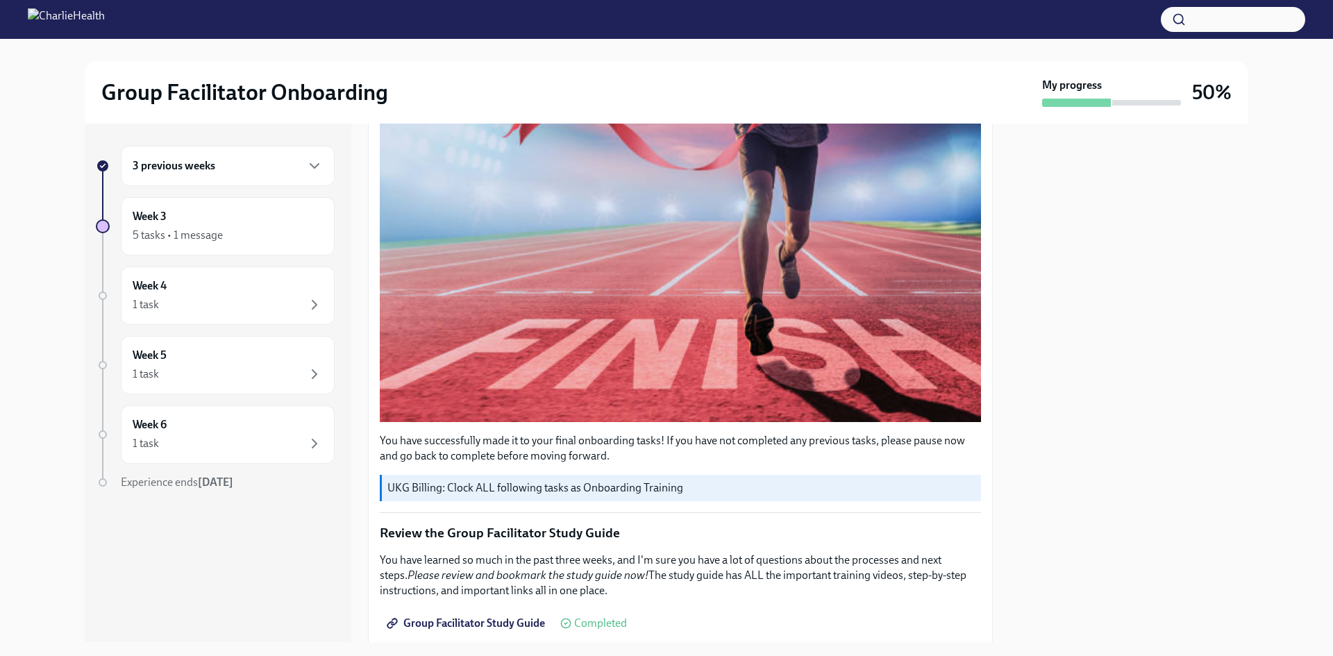
click at [198, 165] on h6 "3 previous weeks" at bounding box center [174, 165] width 83 height 15
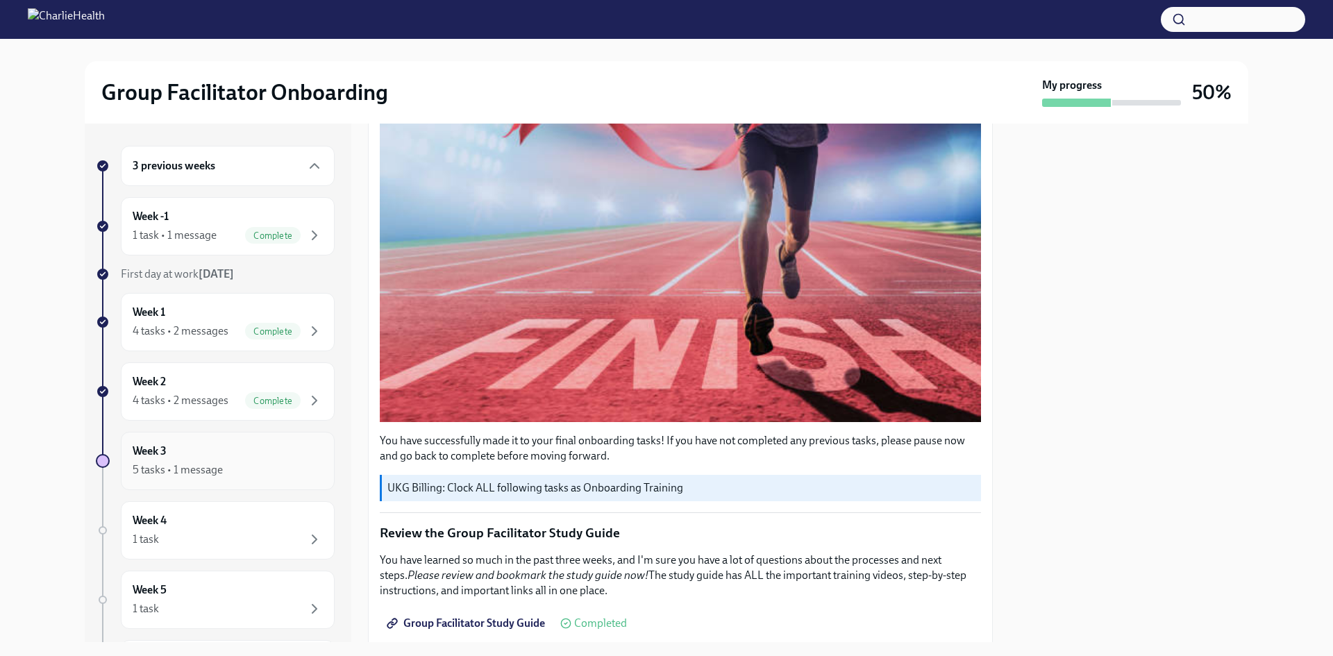
click at [306, 462] on icon "button" at bounding box center [314, 470] width 17 height 17
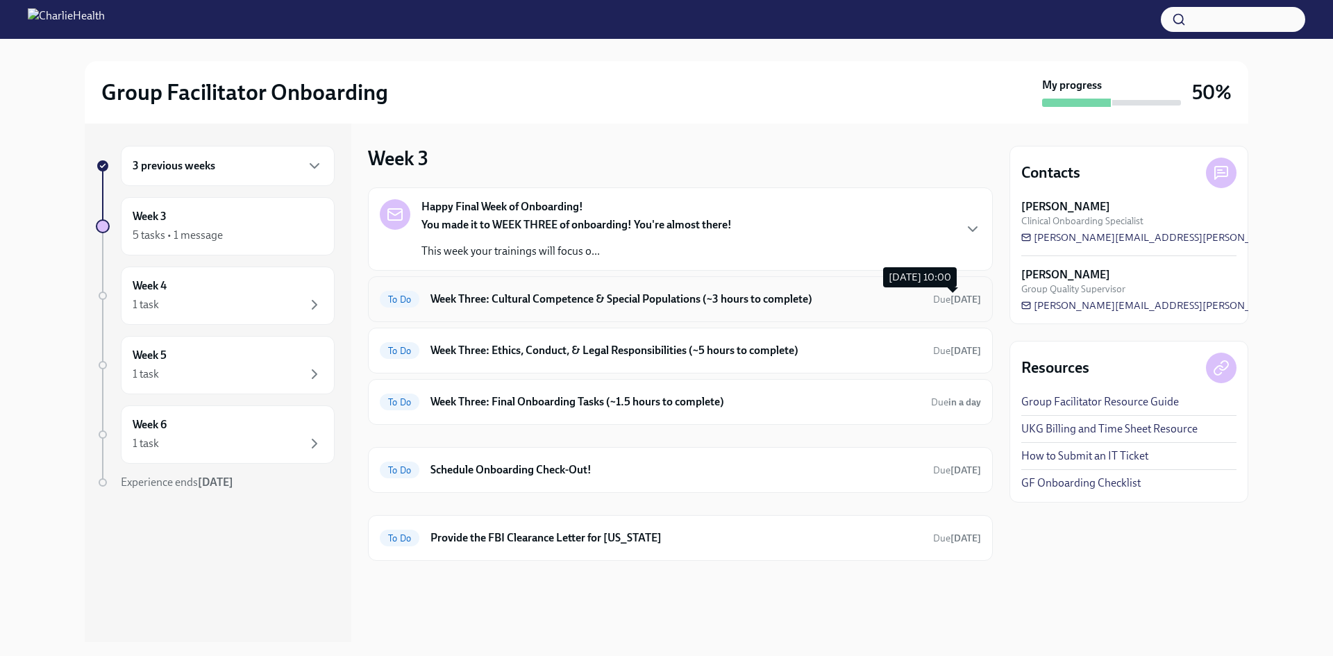
click at [939, 296] on span "Due [DATE]" at bounding box center [957, 300] width 48 height 12
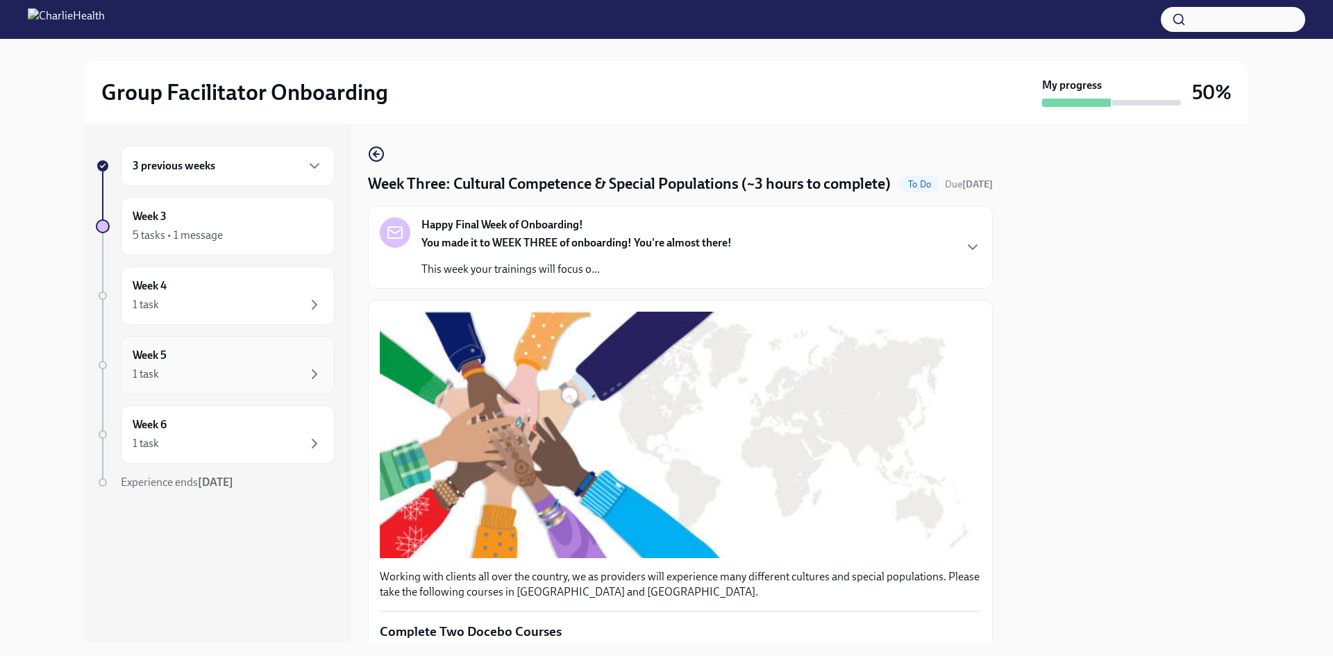
click at [228, 364] on div "Week 5 1 task" at bounding box center [228, 365] width 190 height 35
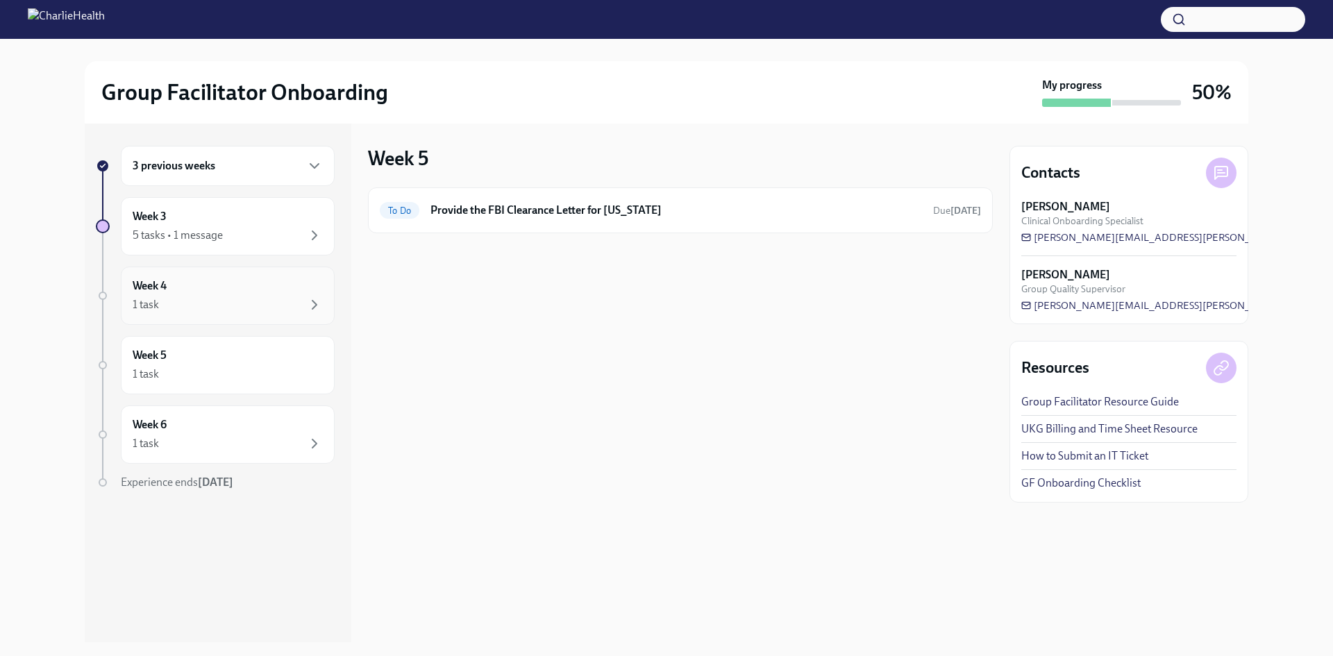
click at [233, 305] on div "1 task" at bounding box center [228, 304] width 190 height 17
click at [233, 288] on div "Week 4 1 task" at bounding box center [228, 295] width 190 height 35
click at [133, 287] on h6 "Week 4" at bounding box center [150, 285] width 34 height 15
click at [202, 227] on div "5 tasks • 1 message" at bounding box center [228, 235] width 190 height 17
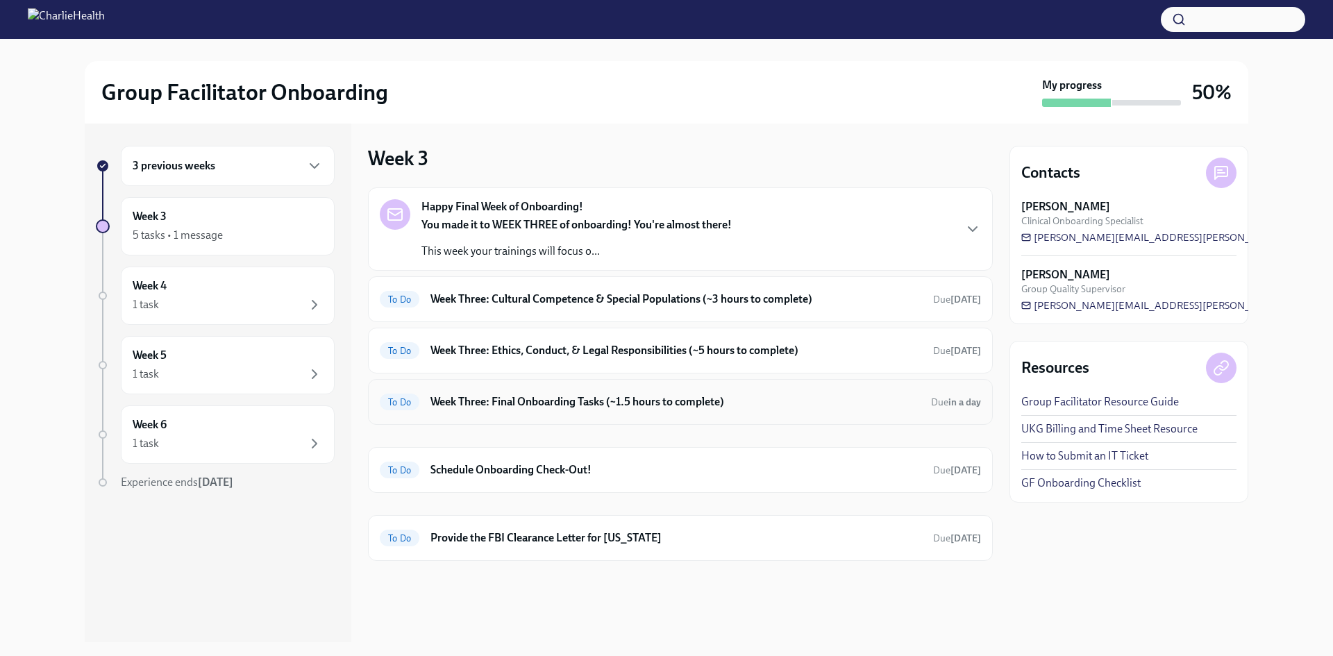
click at [758, 398] on h6 "Week Three: Final Onboarding Tasks (~1.5 hours to complete)" at bounding box center [674, 401] width 489 height 15
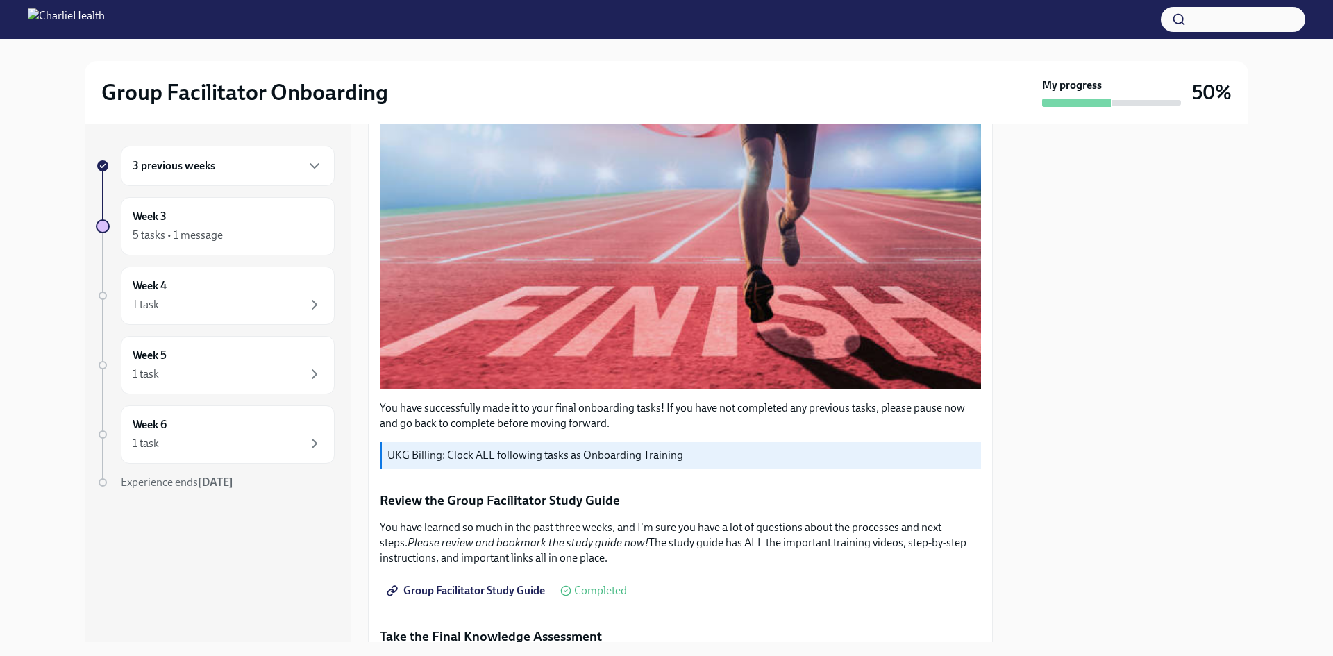
scroll to position [347, 0]
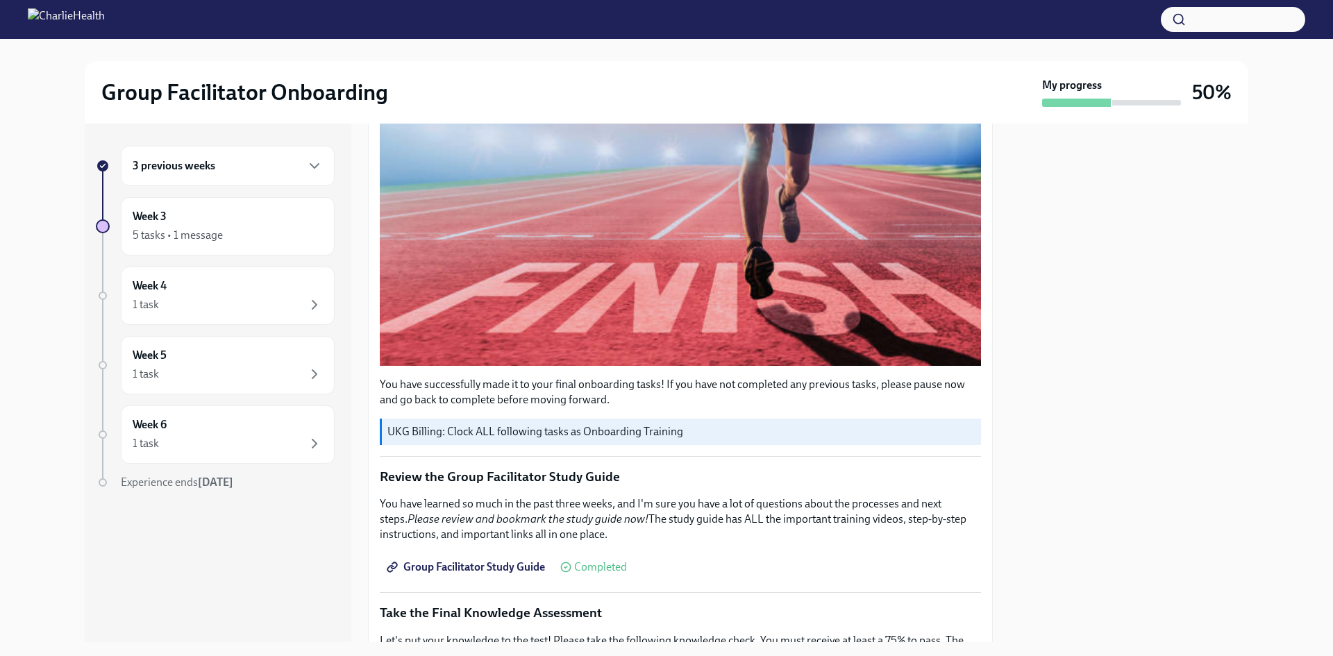
click at [795, 503] on p "You have learned so much in the past three weeks, and I'm sure you have a lot o…" at bounding box center [680, 519] width 601 height 46
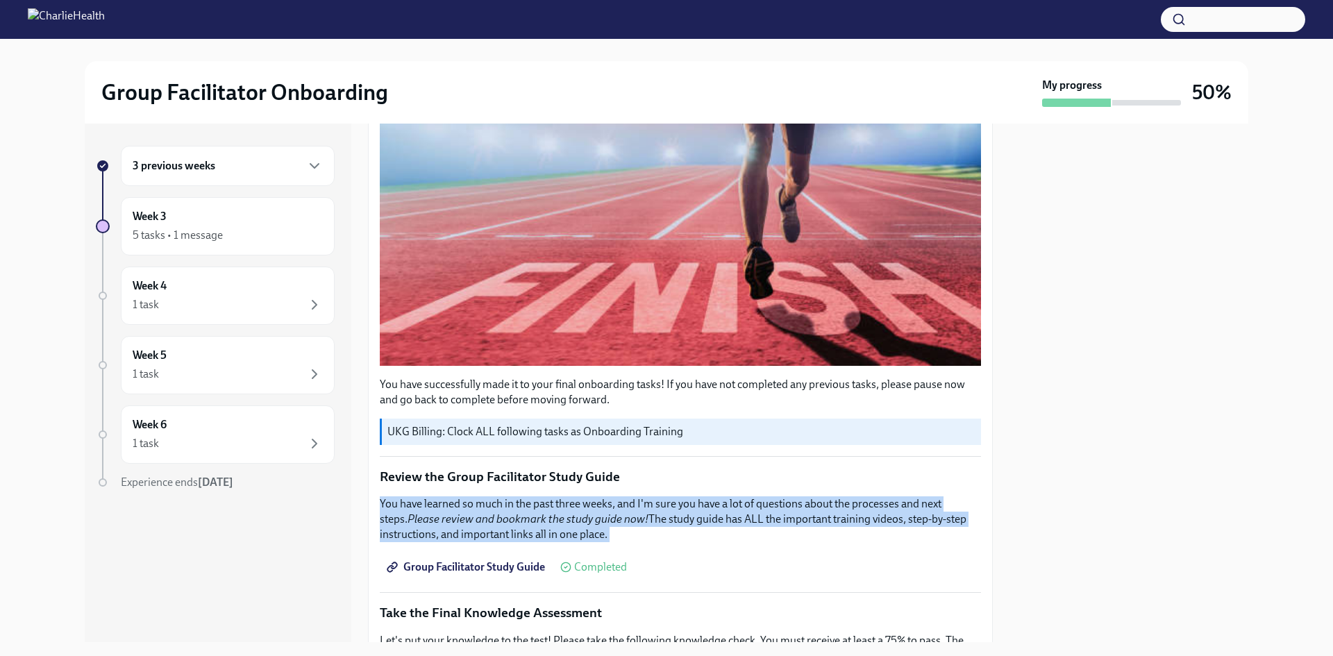
click at [795, 503] on p "You have learned so much in the past three weeks, and I'm sure you have a lot o…" at bounding box center [680, 519] width 601 height 46
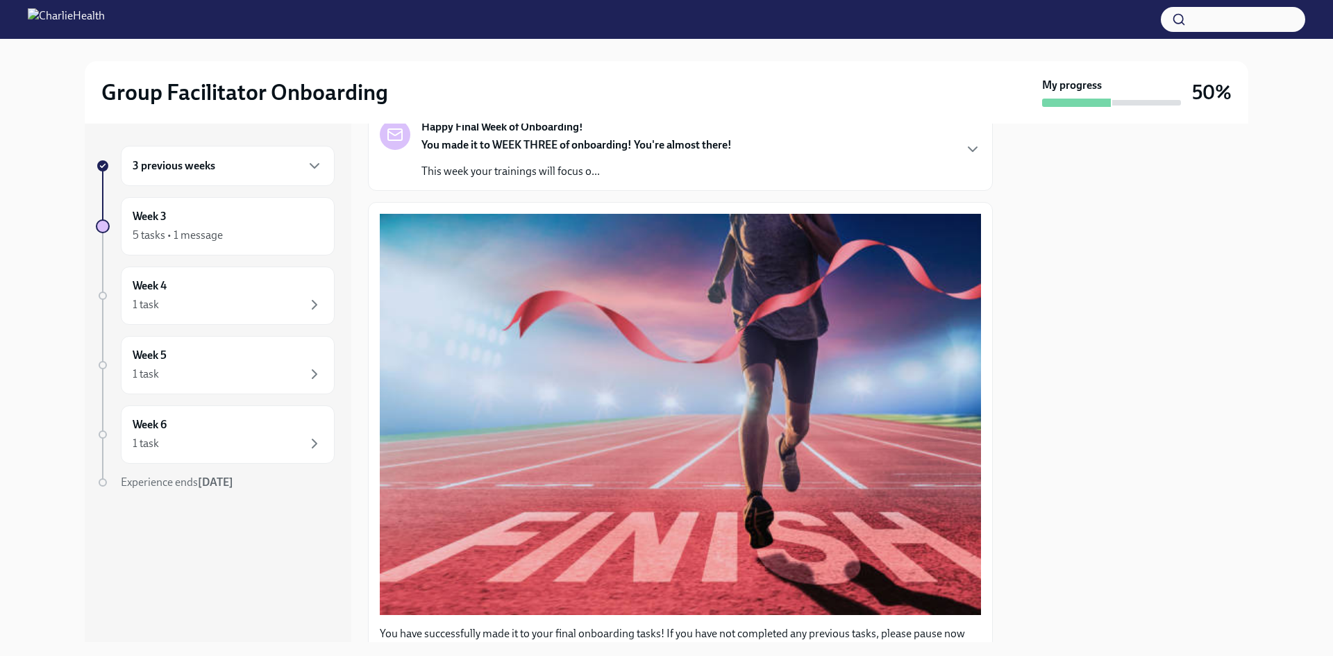
scroll to position [0, 0]
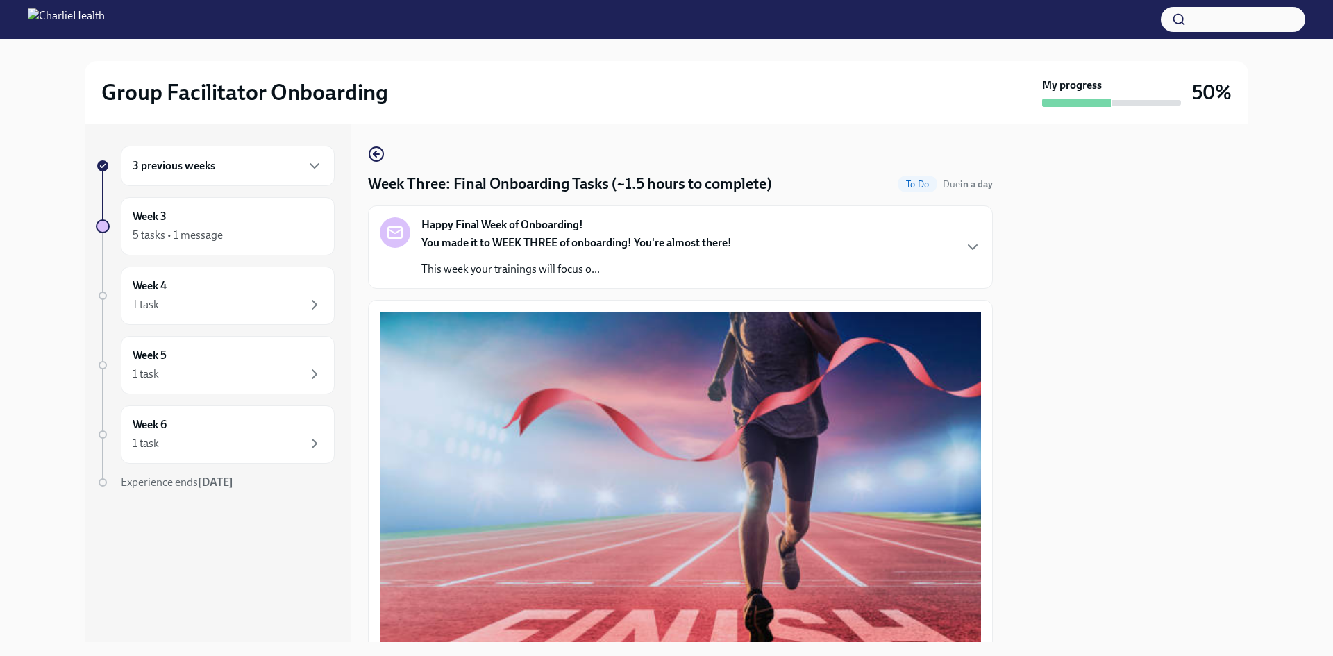
click at [95, 22] on img at bounding box center [66, 19] width 77 height 22
click at [194, 369] on div "1 task" at bounding box center [228, 374] width 190 height 17
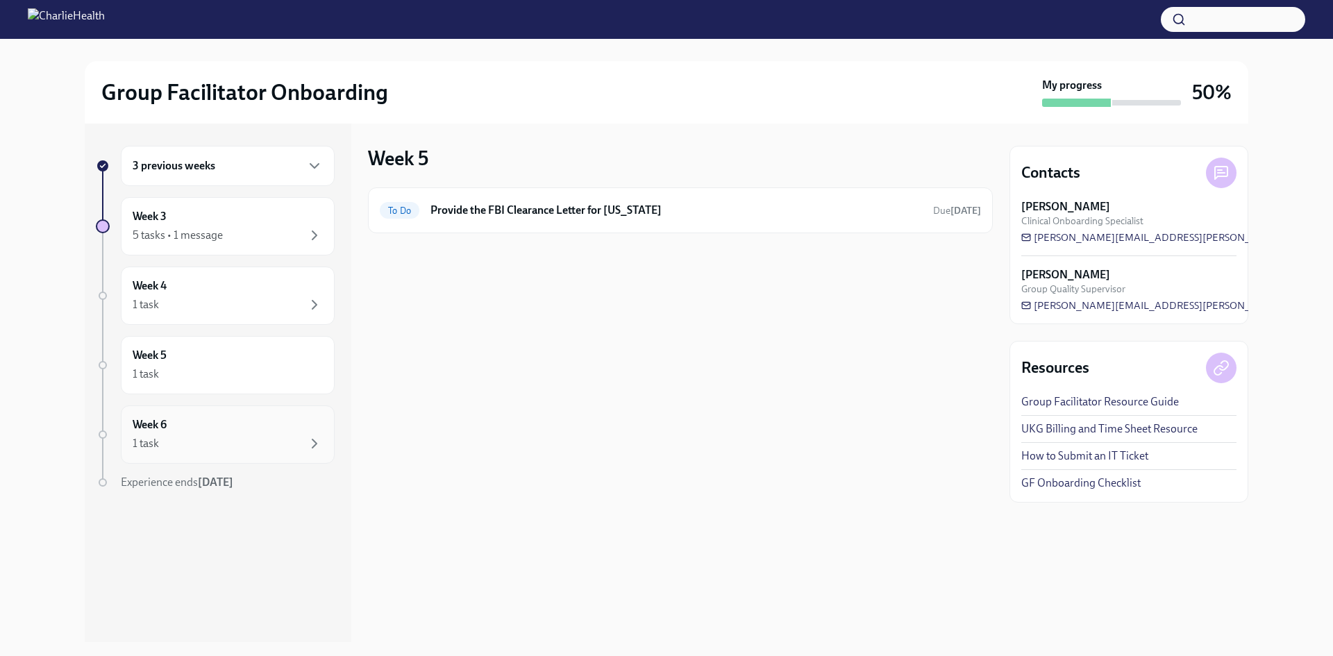
click at [253, 428] on div "Week 6 1 task" at bounding box center [228, 434] width 190 height 35
click at [269, 357] on div "Week 5 1 task" at bounding box center [228, 365] width 190 height 35
click at [271, 290] on div "Week 4 1 task" at bounding box center [228, 295] width 190 height 35
click at [257, 246] on div "Week 3 5 tasks • 1 message" at bounding box center [228, 226] width 214 height 58
